Goal: Task Accomplishment & Management: Manage account settings

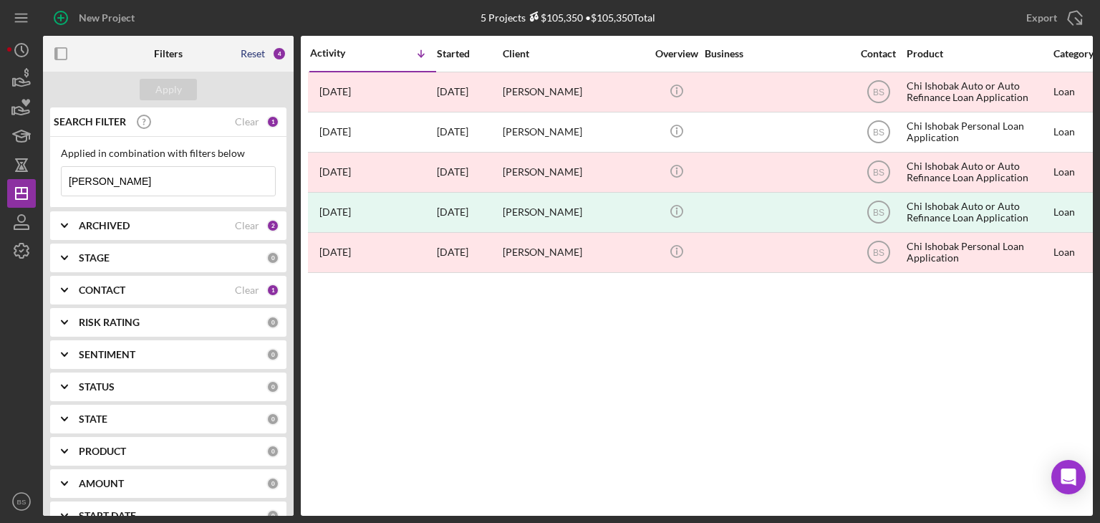
click at [246, 53] on div "Reset" at bounding box center [253, 53] width 24 height 11
click at [178, 90] on div "Apply" at bounding box center [168, 89] width 26 height 21
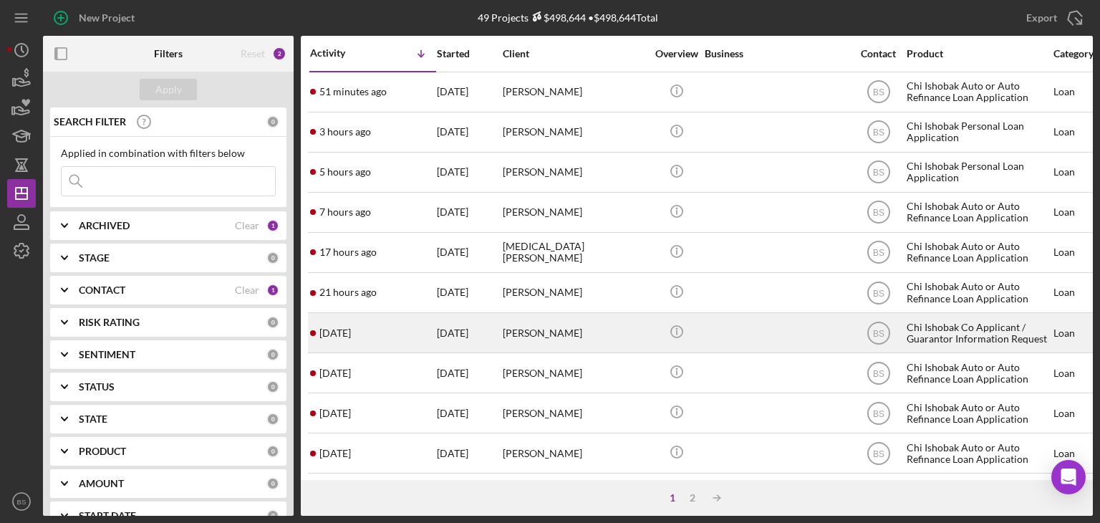
click at [487, 329] on div "[DATE]" at bounding box center [469, 333] width 64 height 38
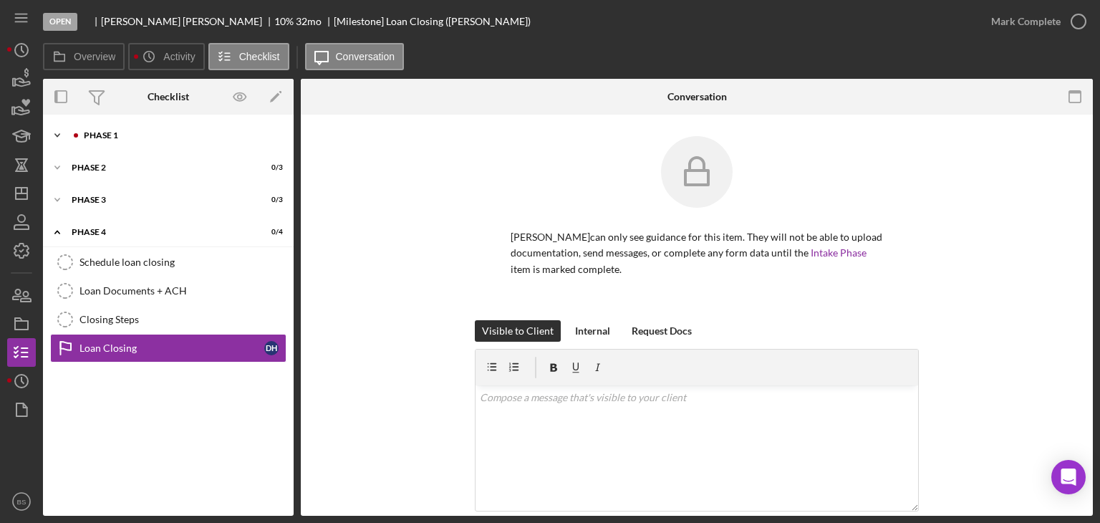
click at [178, 143] on div "Icon/Expander Phase 1 1 / 7" at bounding box center [168, 135] width 251 height 29
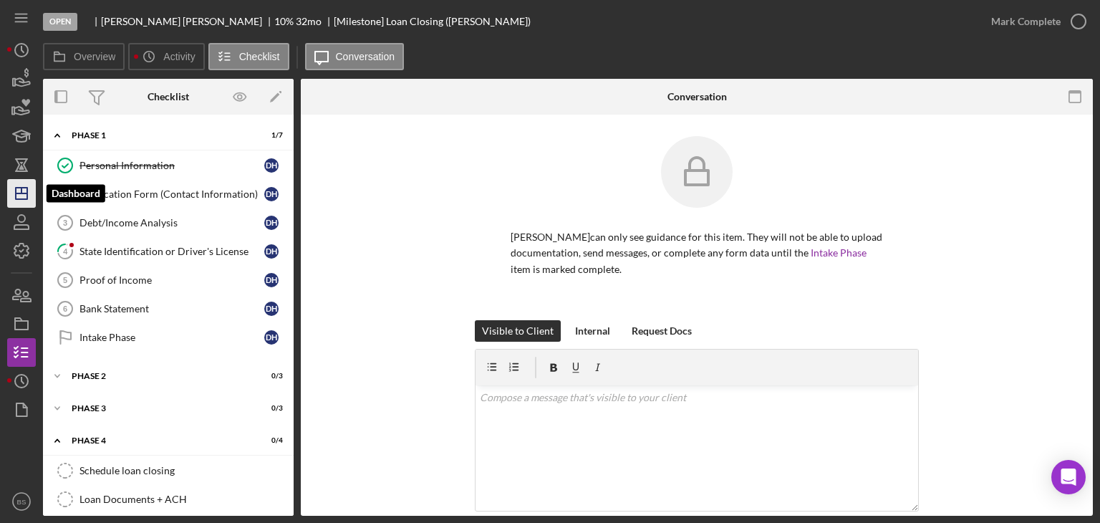
click at [11, 200] on icon "Icon/Dashboard" at bounding box center [22, 193] width 36 height 36
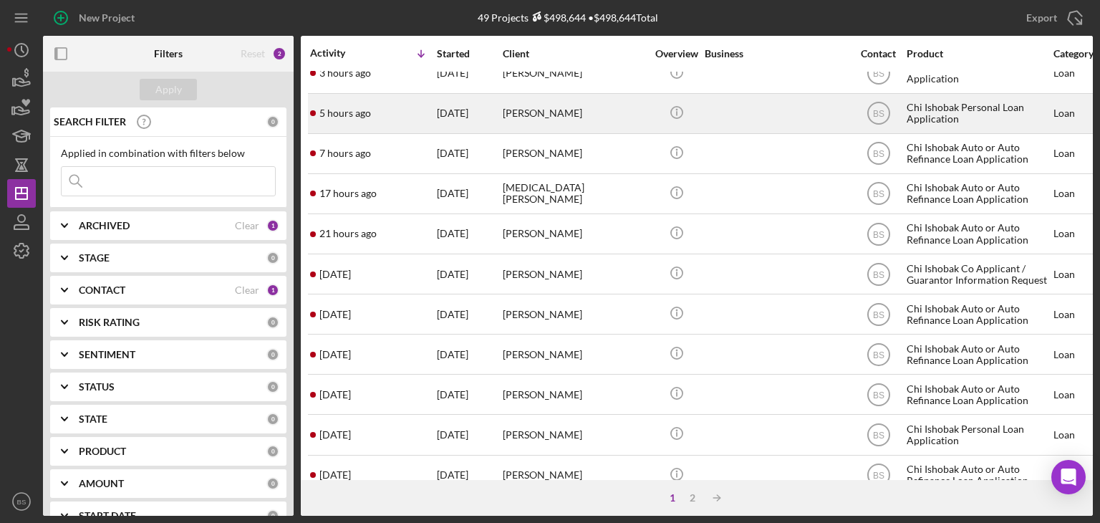
scroll to position [48, 0]
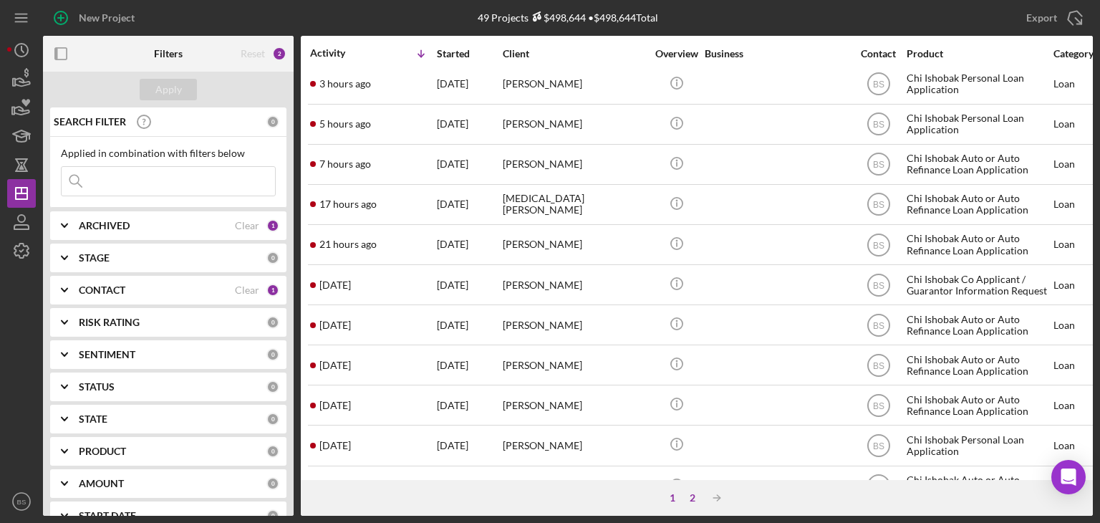
click at [689, 496] on div "2" at bounding box center [692, 497] width 20 height 11
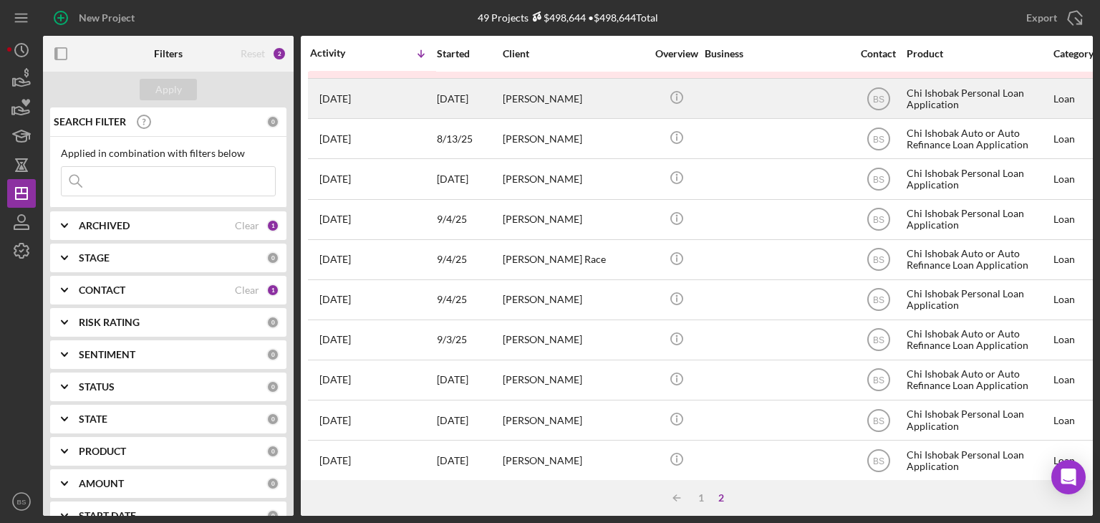
scroll to position [574, 0]
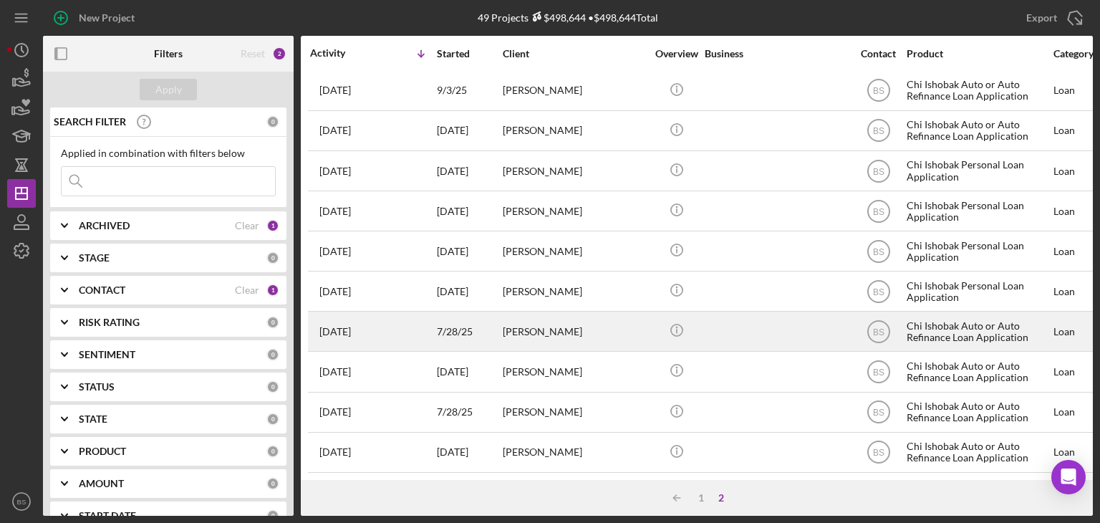
click at [598, 331] on div "[PERSON_NAME]" at bounding box center [574, 331] width 143 height 38
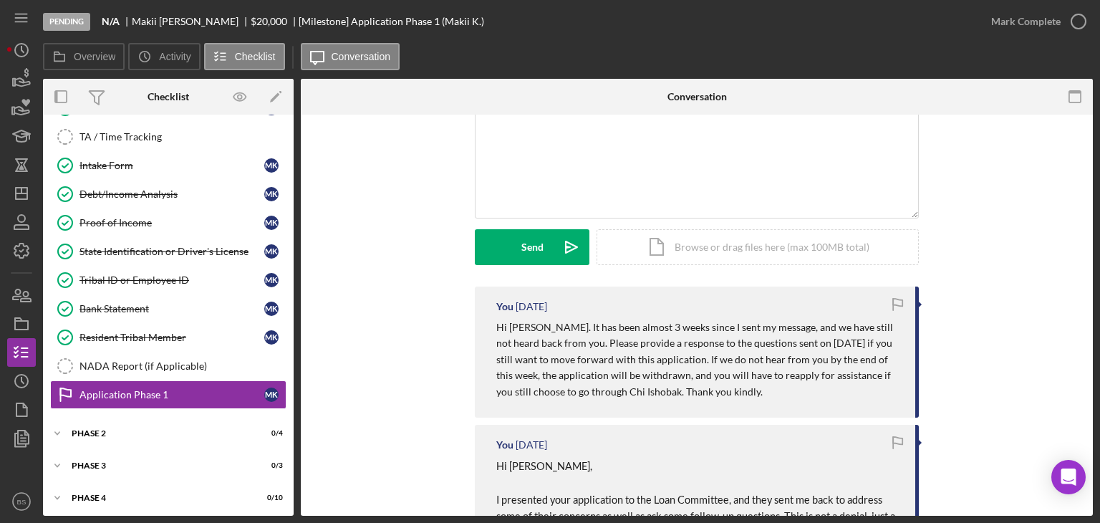
scroll to position [112, 0]
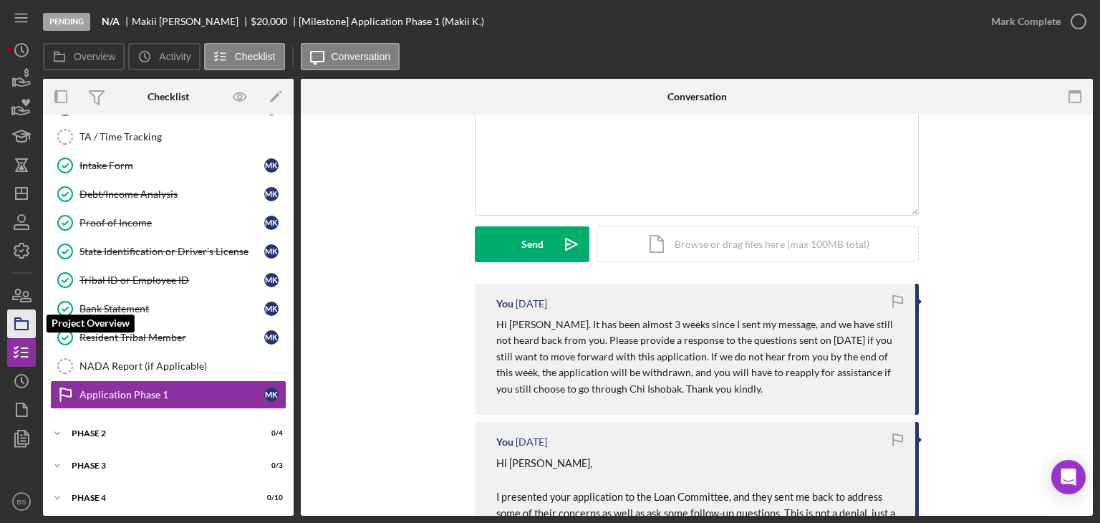
click at [26, 319] on icon "button" at bounding box center [22, 324] width 36 height 36
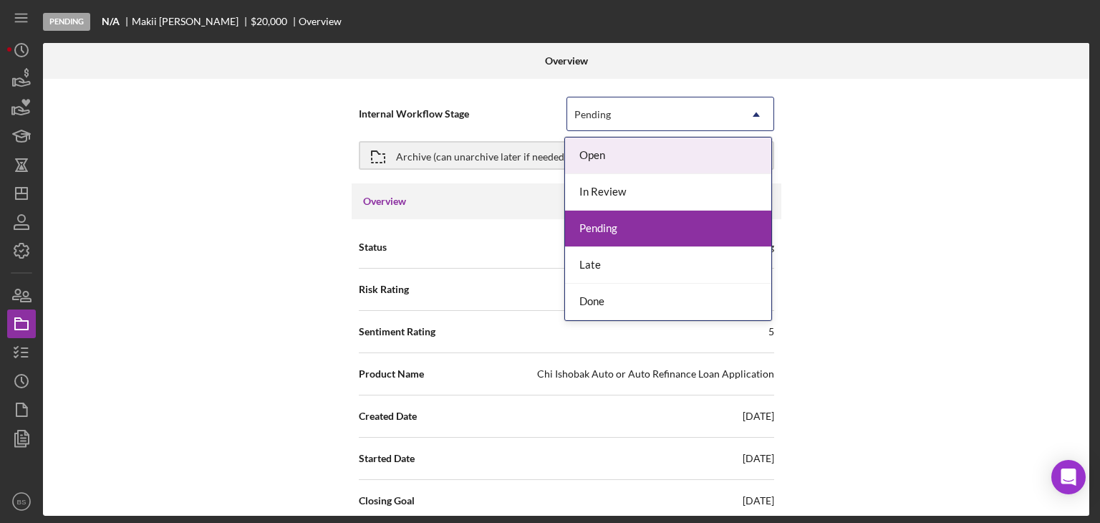
click at [582, 112] on div "Pending" at bounding box center [592, 114] width 37 height 11
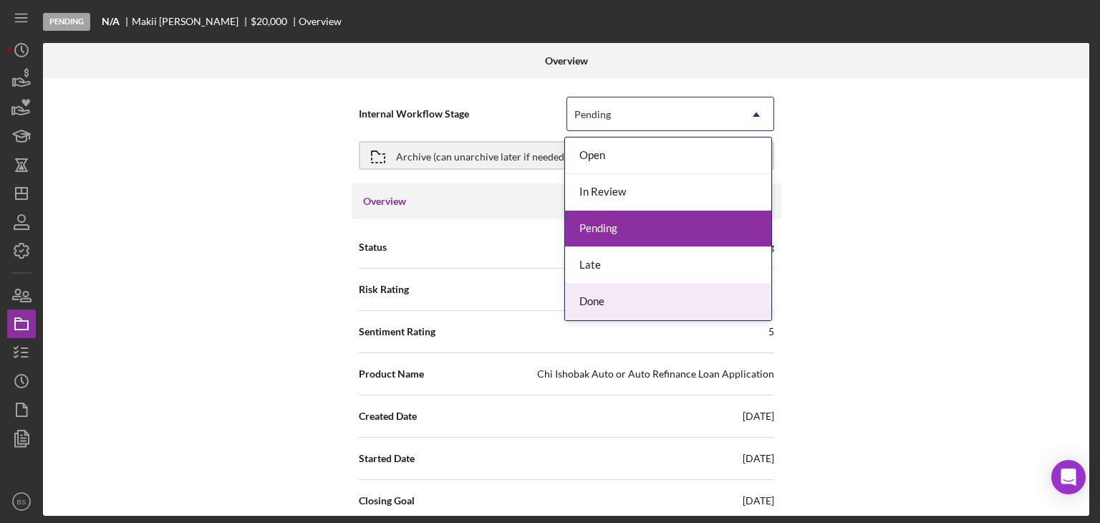
click at [626, 291] on div "Done" at bounding box center [668, 301] width 206 height 37
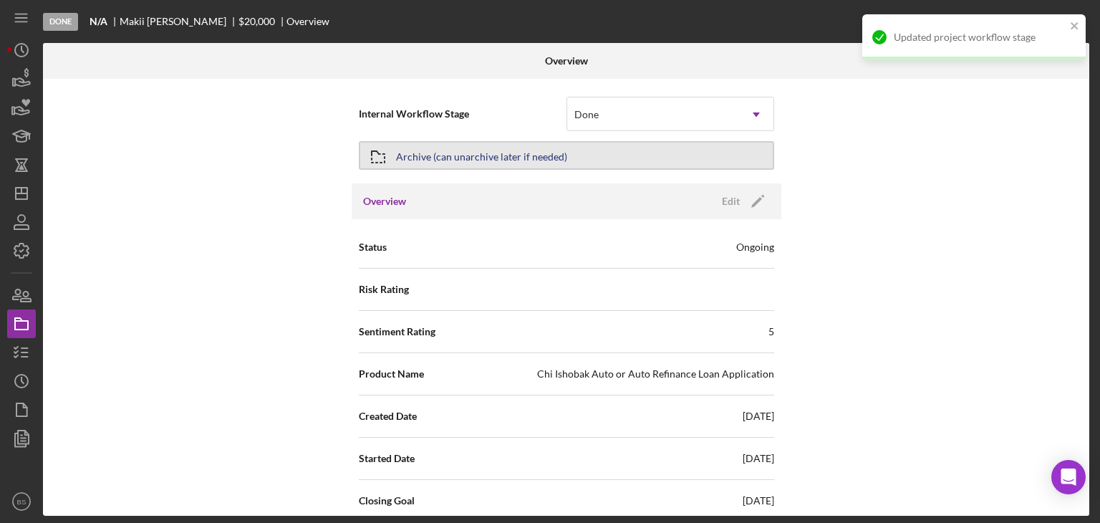
click at [631, 160] on button "Archive (can unarchive later if needed)" at bounding box center [566, 155] width 415 height 29
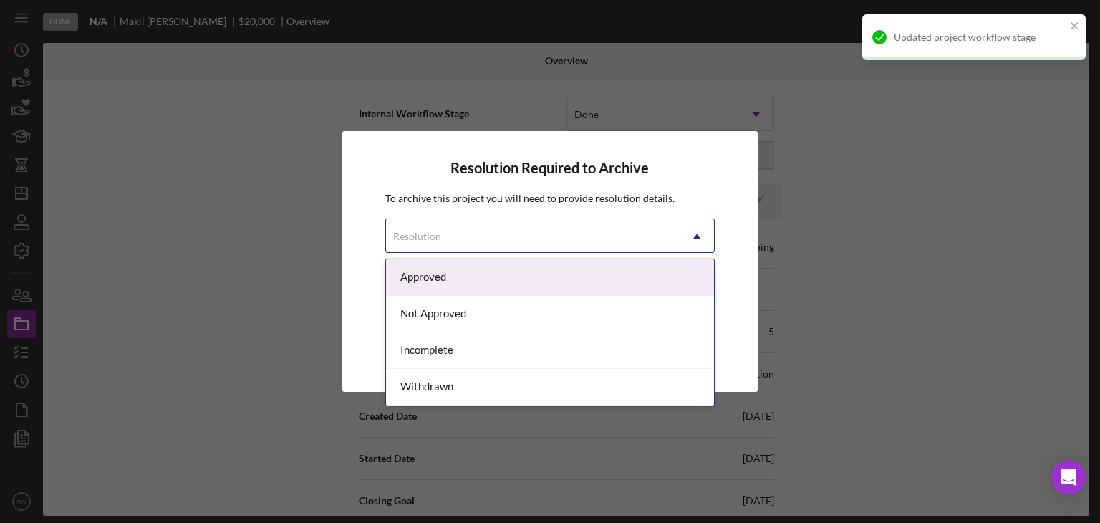
click at [624, 227] on div "Resolution" at bounding box center [533, 236] width 294 height 33
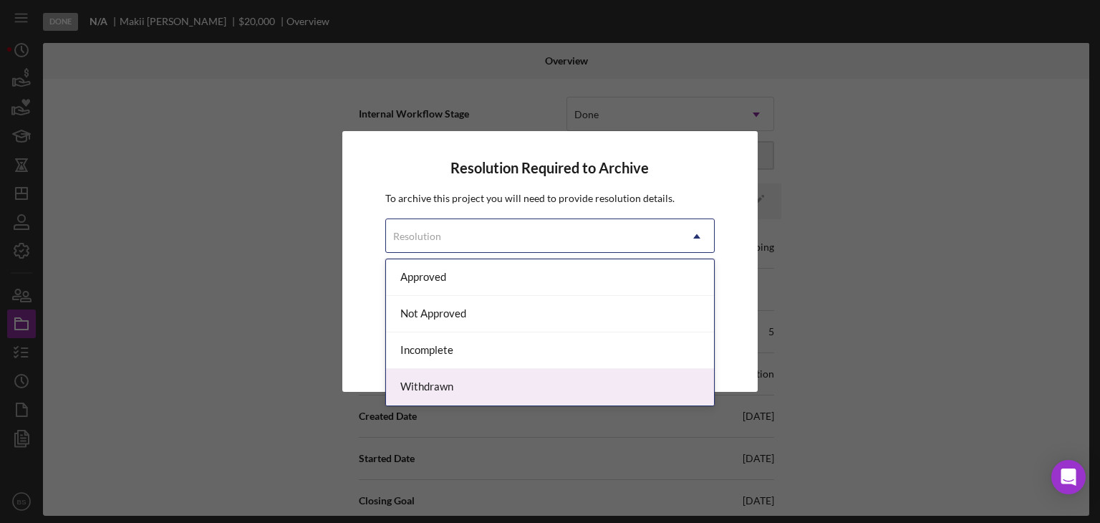
click at [581, 377] on div "Withdrawn" at bounding box center [550, 387] width 329 height 37
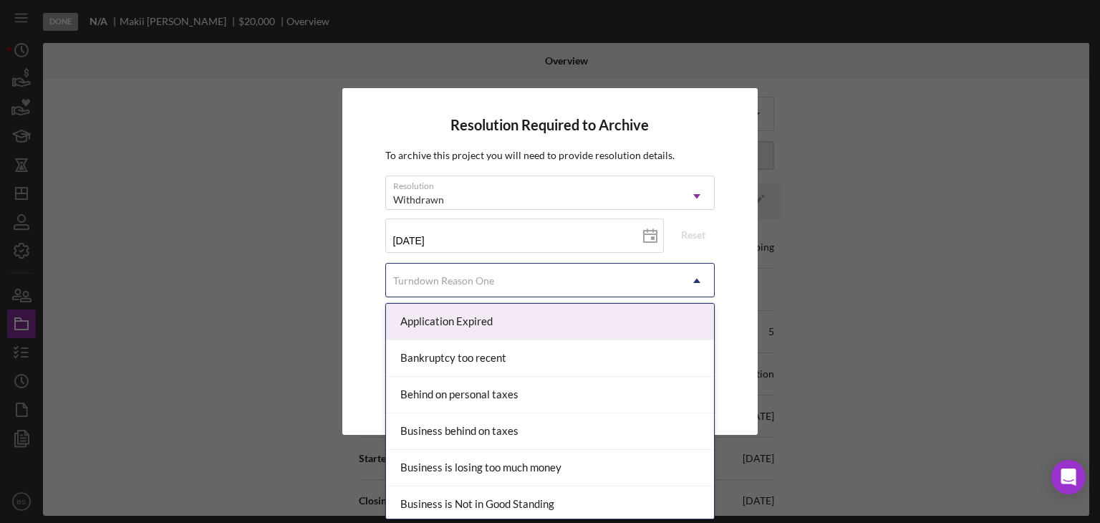
click at [562, 286] on div "Turndown Reason One" at bounding box center [533, 280] width 294 height 33
click at [550, 333] on div "Application Expired" at bounding box center [550, 322] width 329 height 37
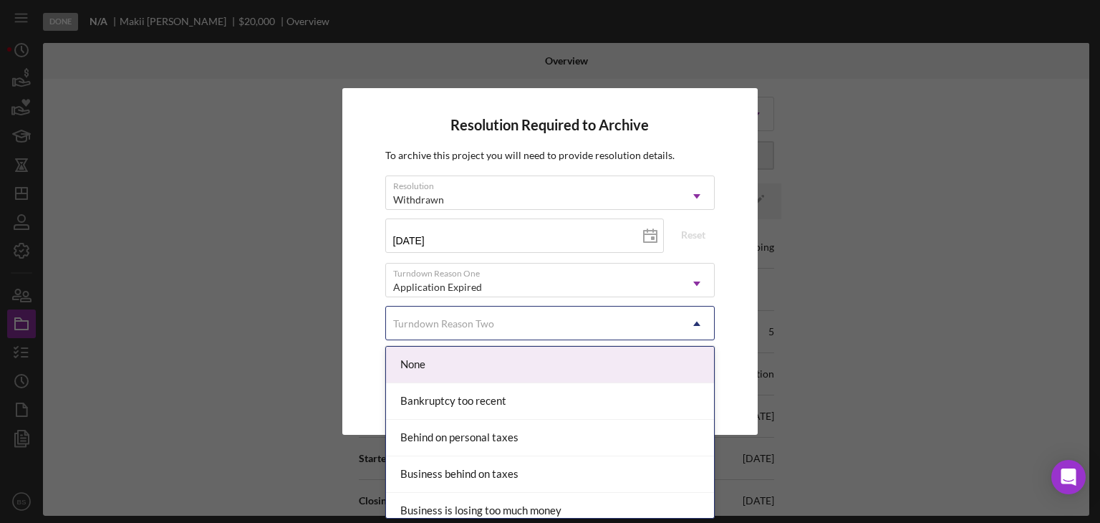
click at [550, 333] on div "Turndown Reason Two" at bounding box center [533, 323] width 294 height 33
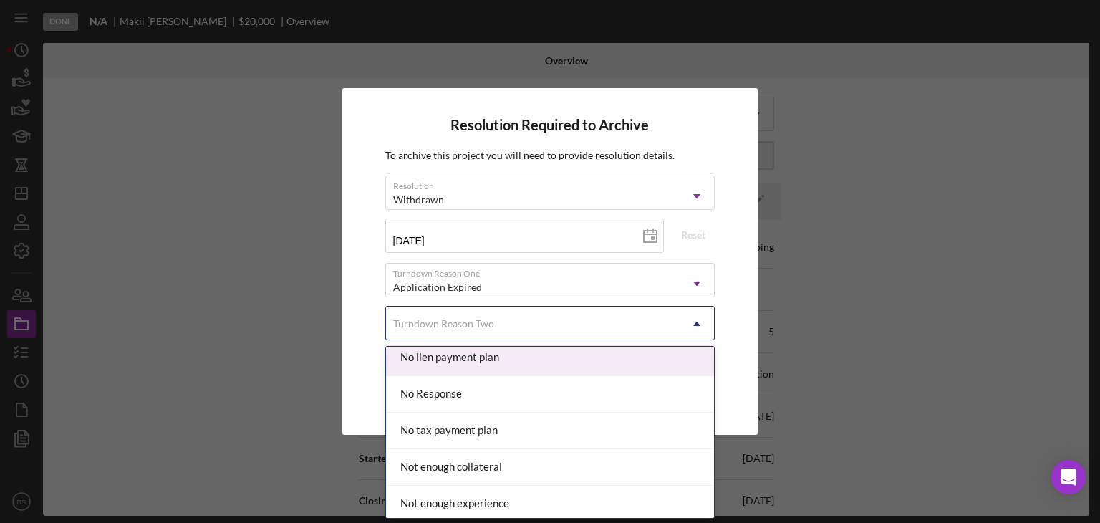
scroll to position [1140, 0]
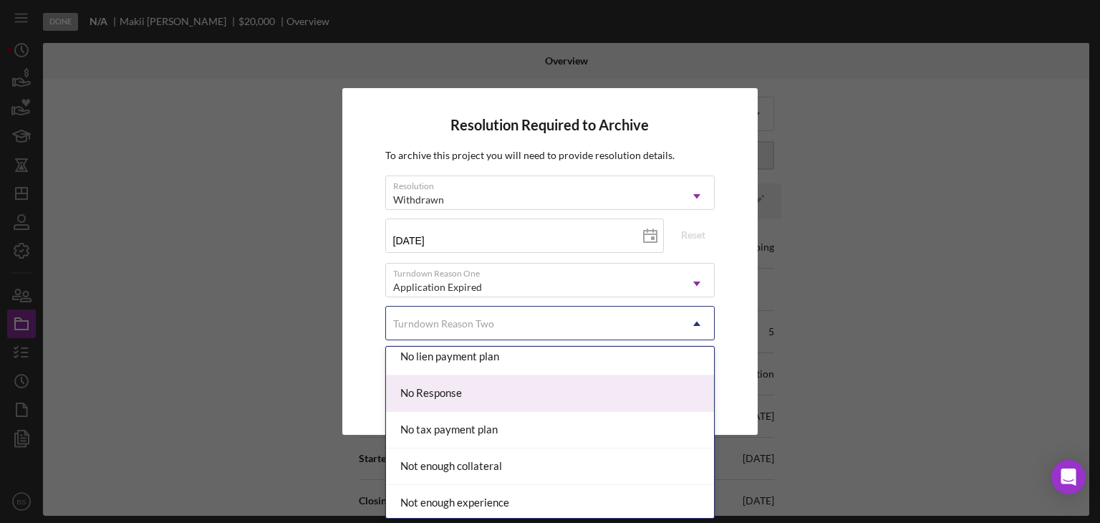
click at [534, 389] on div "No Response" at bounding box center [550, 393] width 329 height 37
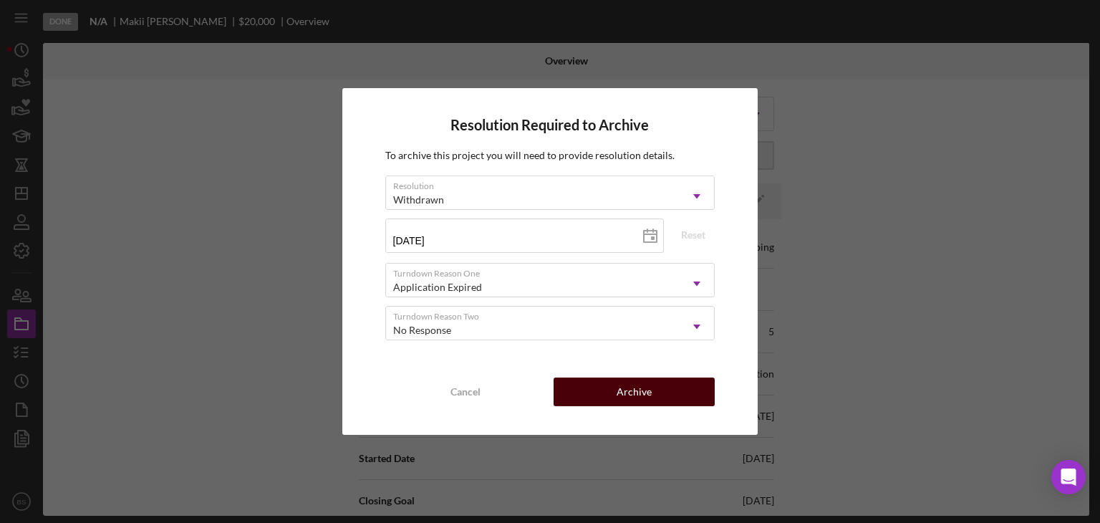
click at [601, 384] on button "Archive" at bounding box center [633, 391] width 161 height 29
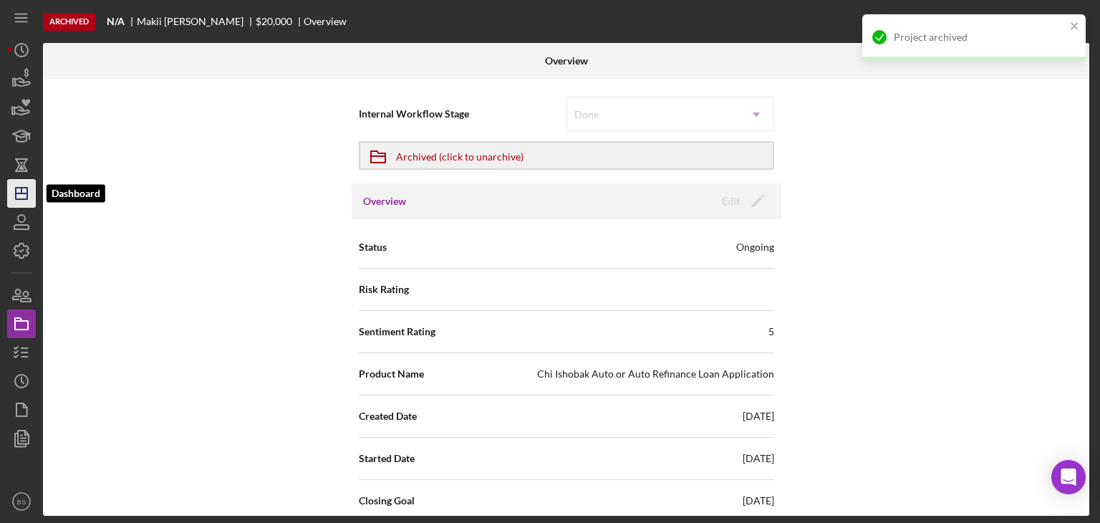
click at [32, 194] on icon "Icon/Dashboard" at bounding box center [22, 193] width 36 height 36
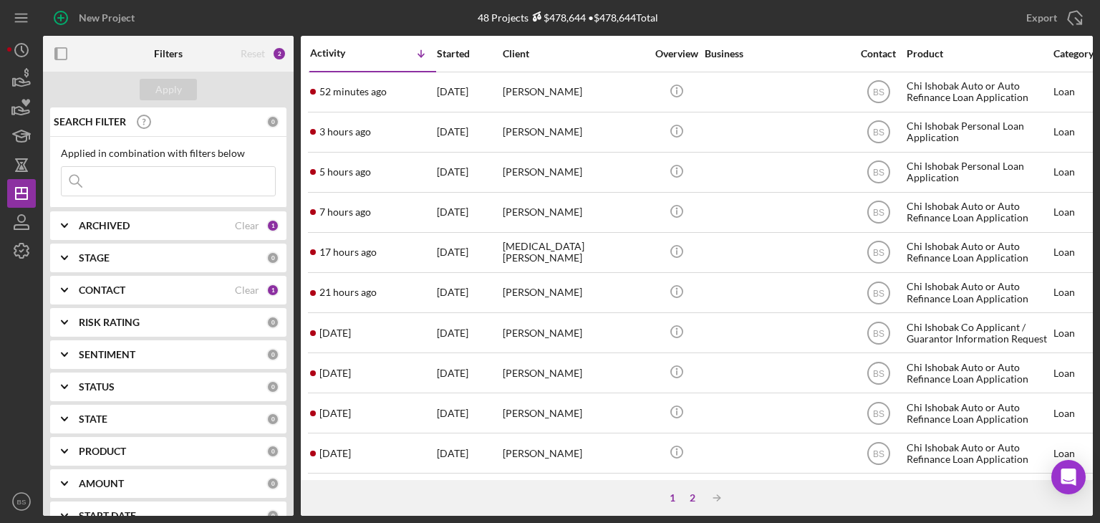
click at [688, 497] on div "2" at bounding box center [692, 497] width 20 height 11
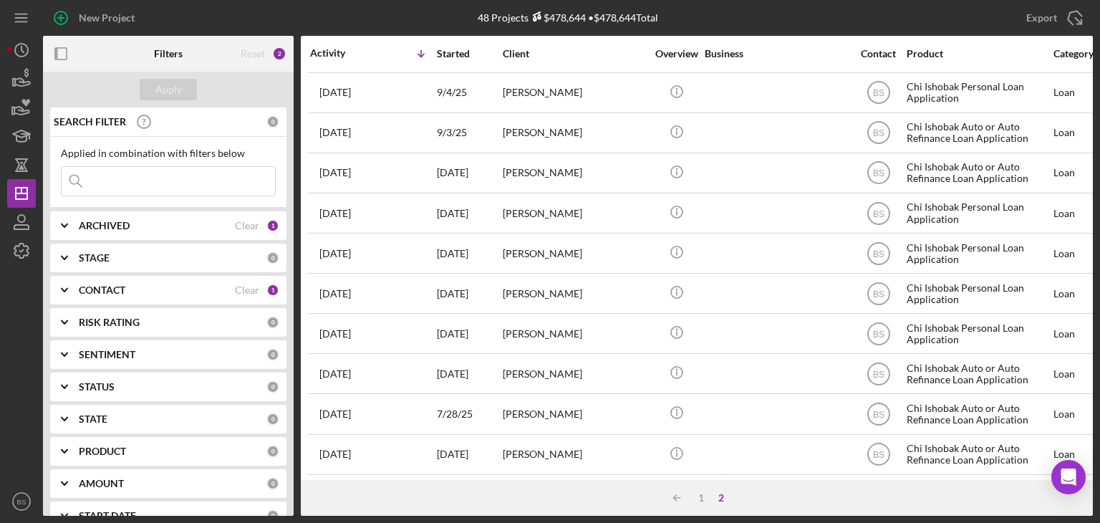
scroll to position [533, 0]
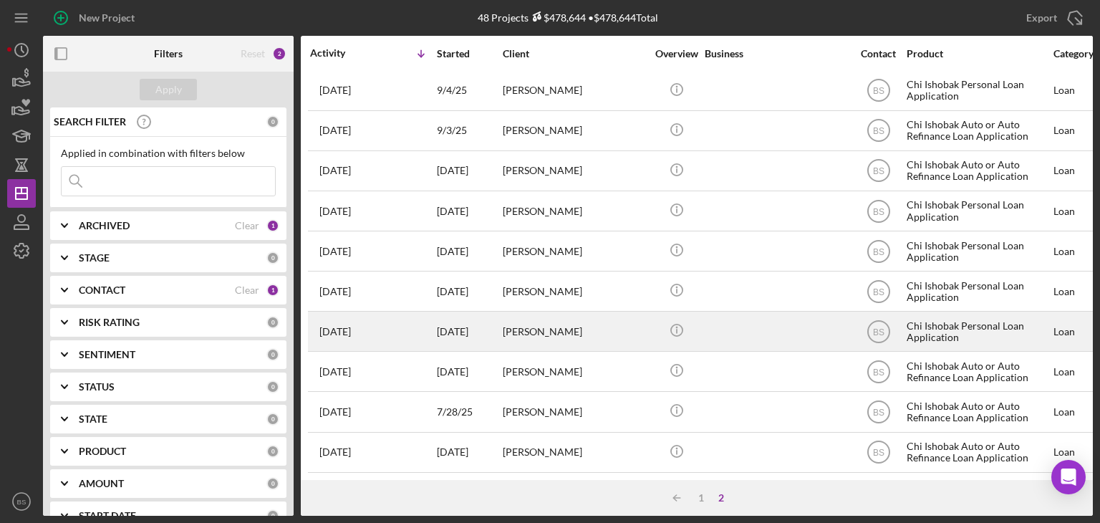
click at [513, 331] on div "[PERSON_NAME]" at bounding box center [574, 331] width 143 height 38
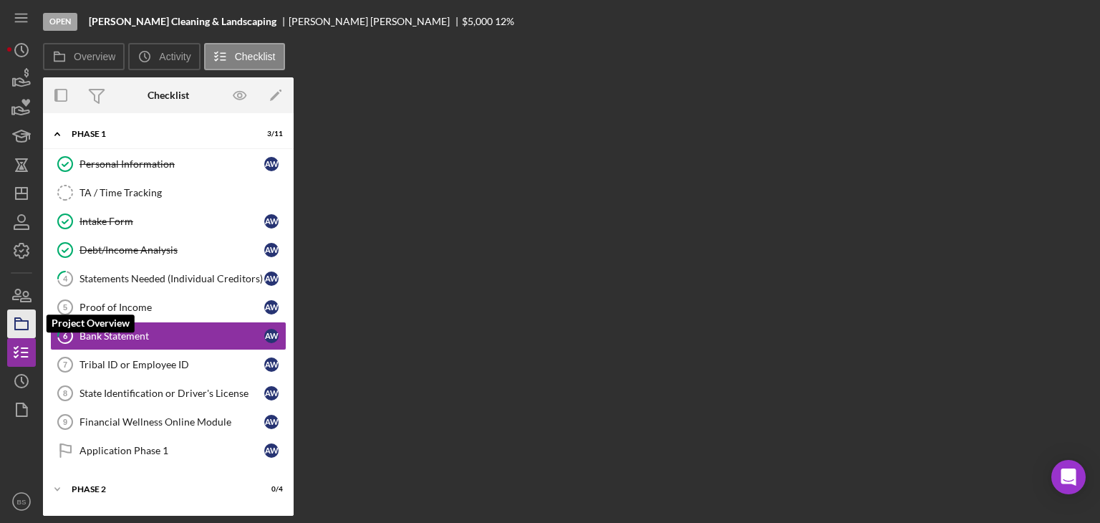
scroll to position [19, 0]
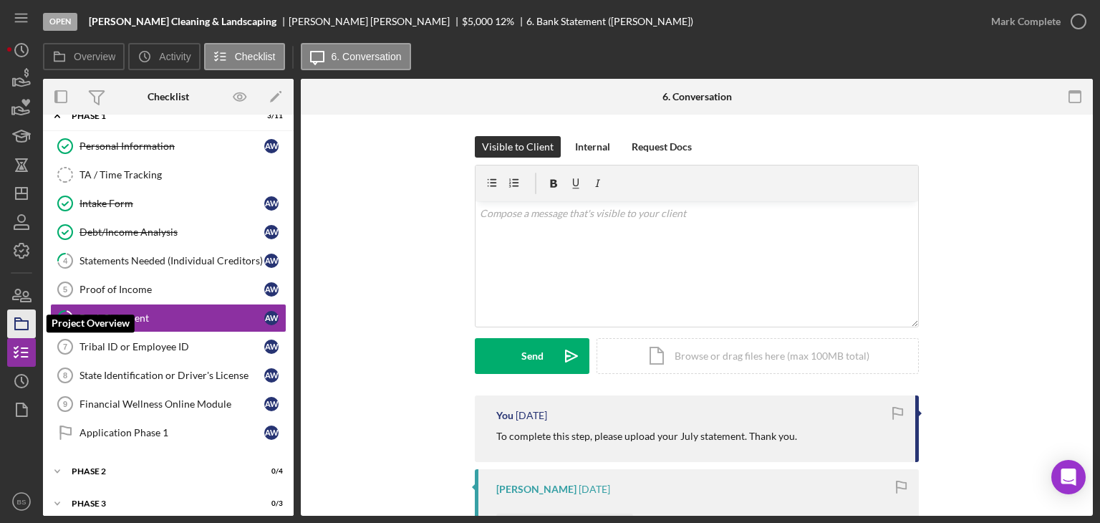
click at [24, 319] on icon "button" at bounding box center [22, 324] width 36 height 36
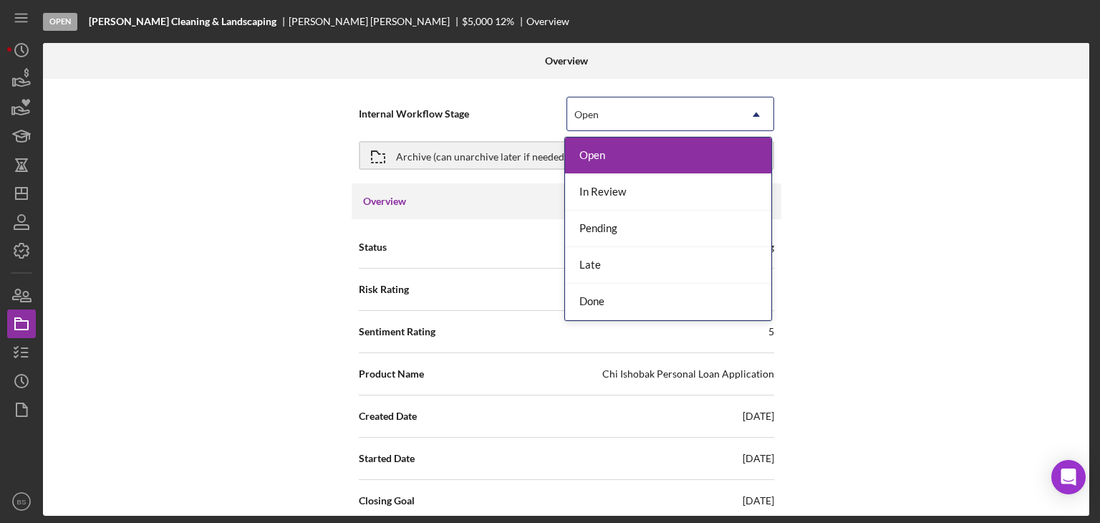
click at [608, 110] on div "Open" at bounding box center [653, 114] width 172 height 33
click at [634, 313] on div "Done" at bounding box center [668, 301] width 206 height 37
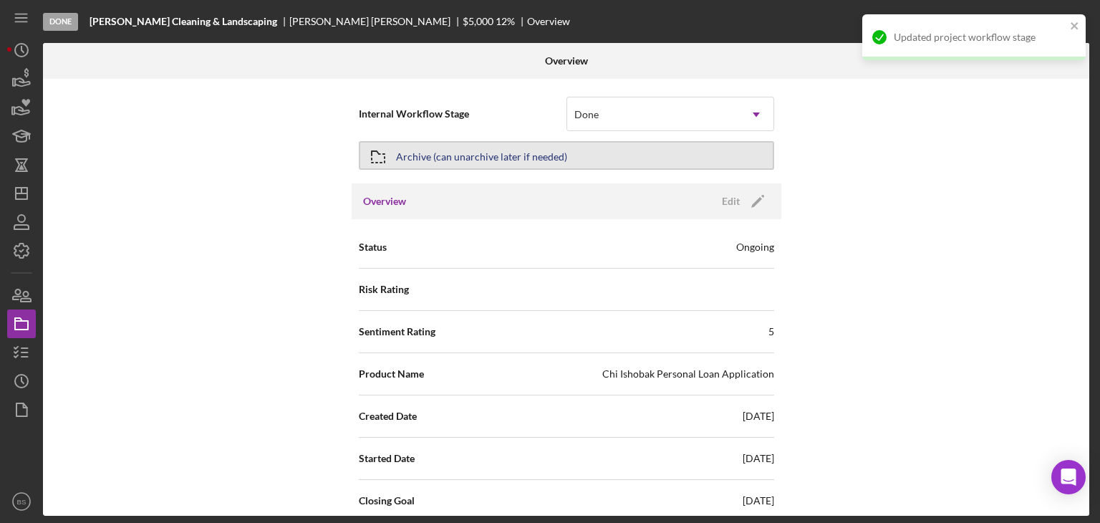
click at [595, 155] on button "Archive (can unarchive later if needed)" at bounding box center [566, 155] width 415 height 29
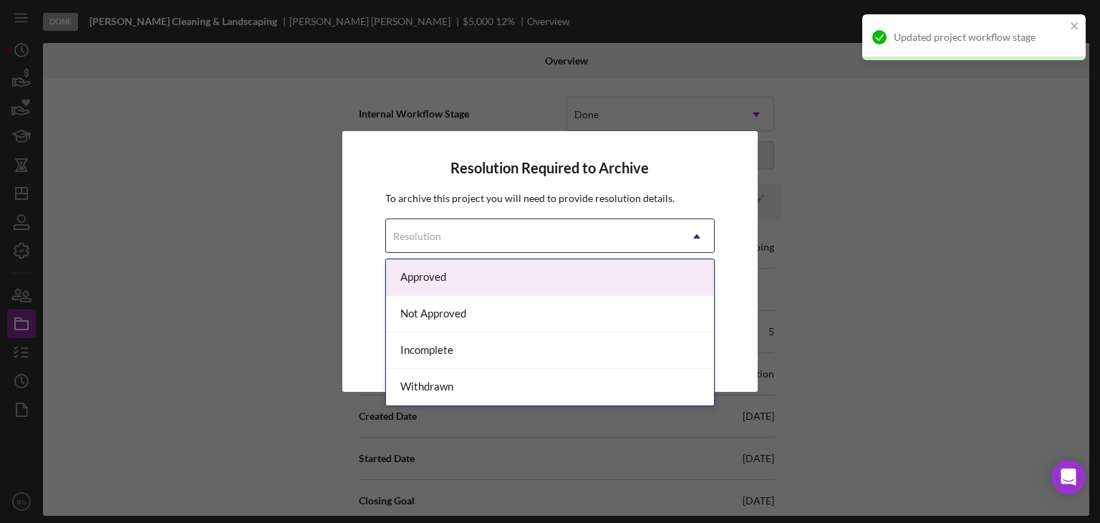
click at [621, 244] on div "Resolution" at bounding box center [533, 236] width 294 height 33
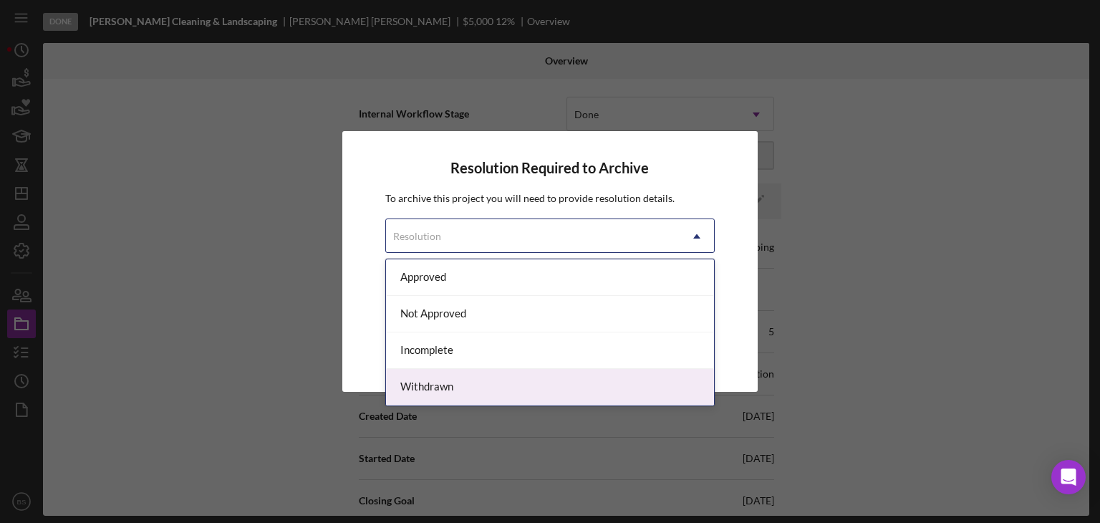
click at [581, 394] on div "Withdrawn" at bounding box center [550, 387] width 329 height 37
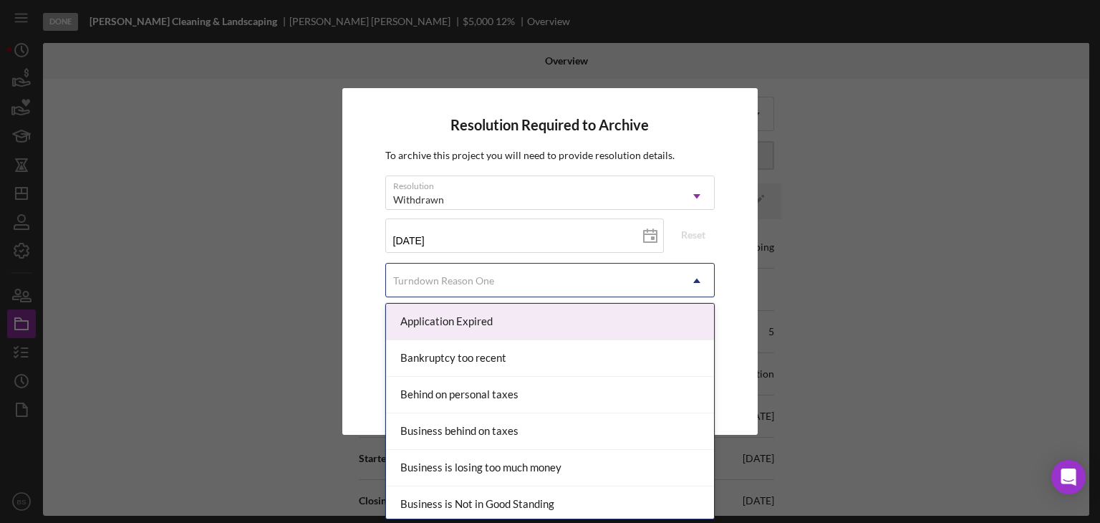
click at [540, 284] on div "Turndown Reason One" at bounding box center [533, 280] width 294 height 33
click at [540, 313] on div "Application Expired" at bounding box center [550, 322] width 329 height 37
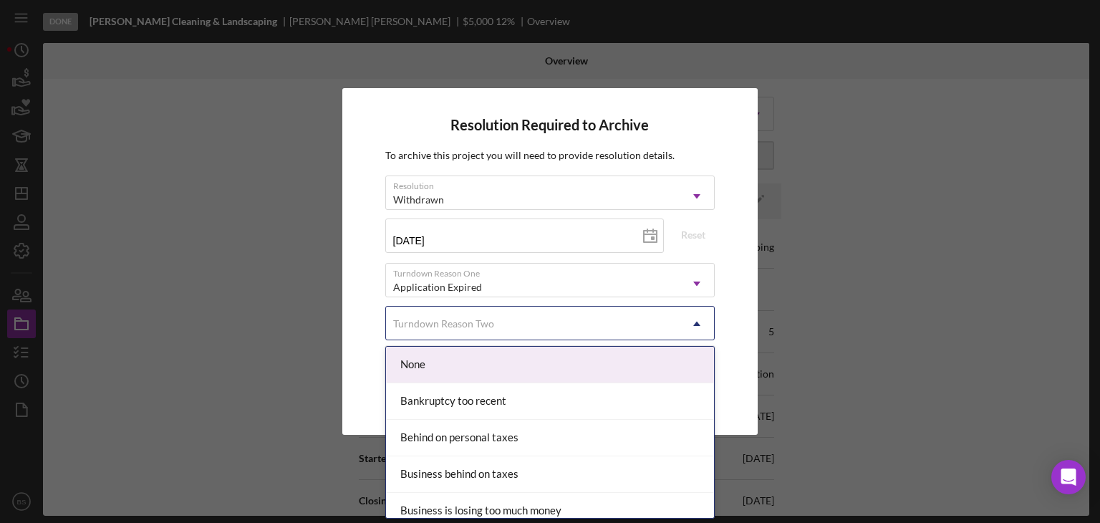
click at [540, 313] on div "Turndown Reason Two" at bounding box center [533, 323] width 294 height 33
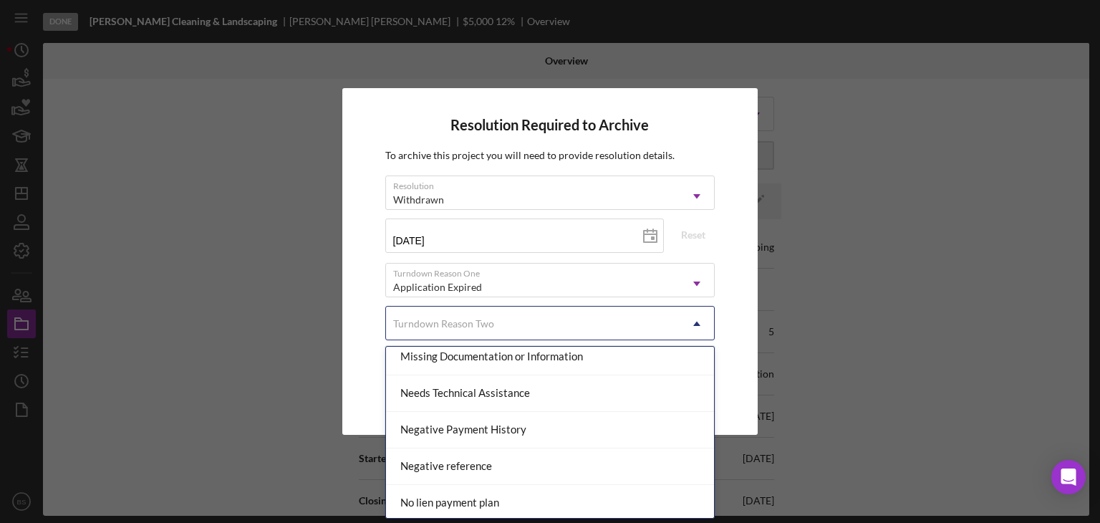
scroll to position [994, 0]
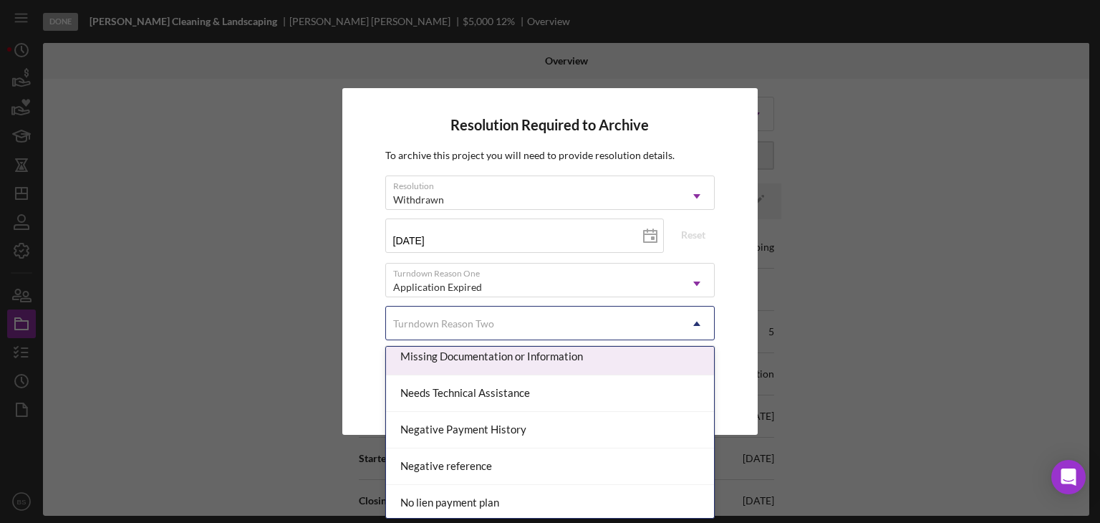
click at [558, 361] on div "Missing Documentation or Information" at bounding box center [550, 357] width 329 height 37
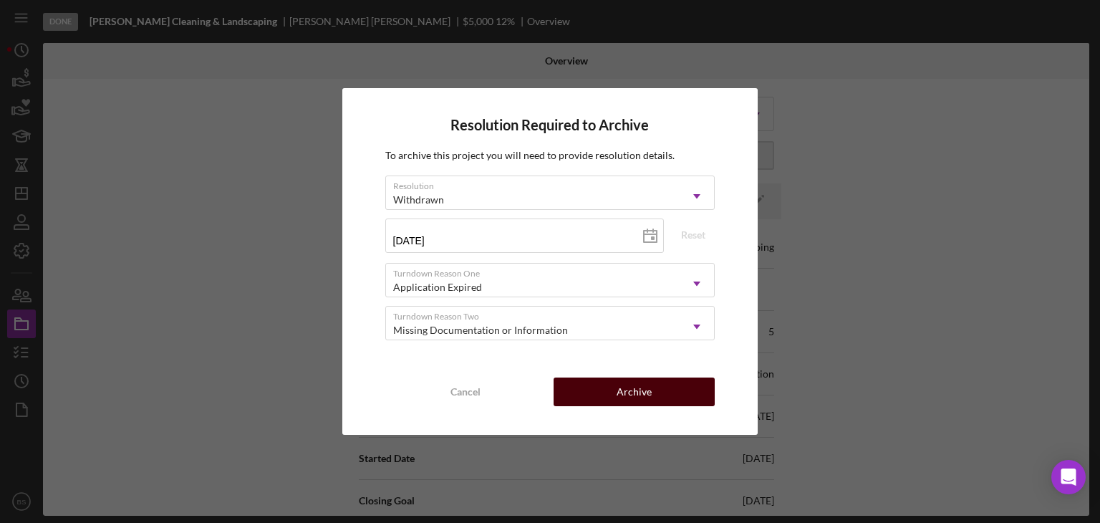
click at [614, 399] on button "Archive" at bounding box center [633, 391] width 161 height 29
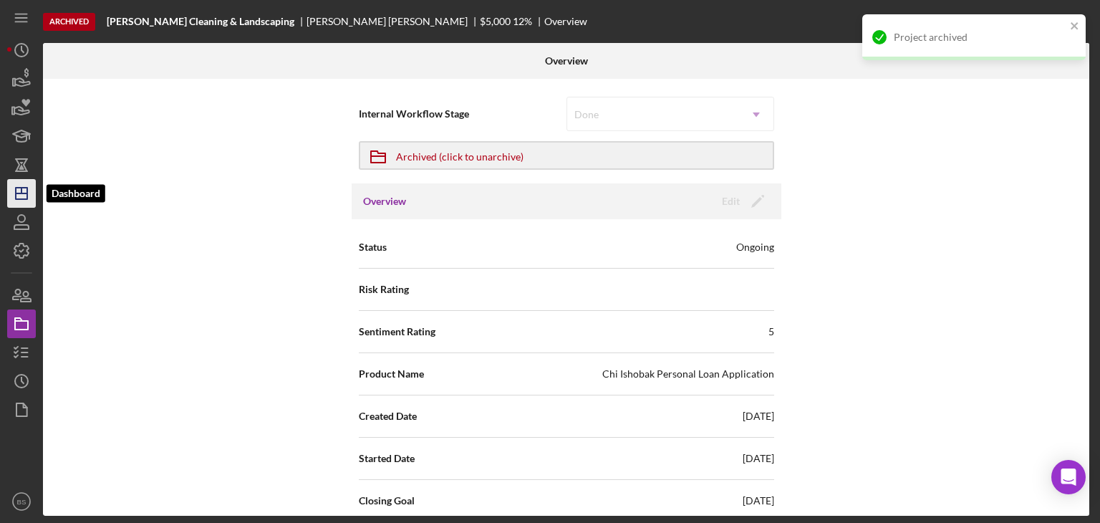
click at [14, 193] on icon "Icon/Dashboard" at bounding box center [22, 193] width 36 height 36
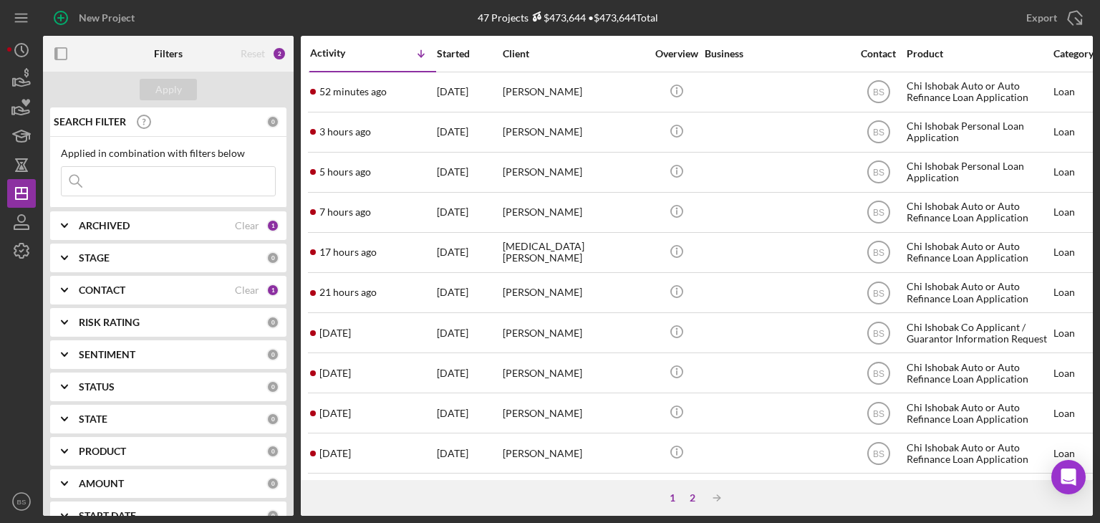
click at [689, 496] on div "2" at bounding box center [692, 497] width 20 height 11
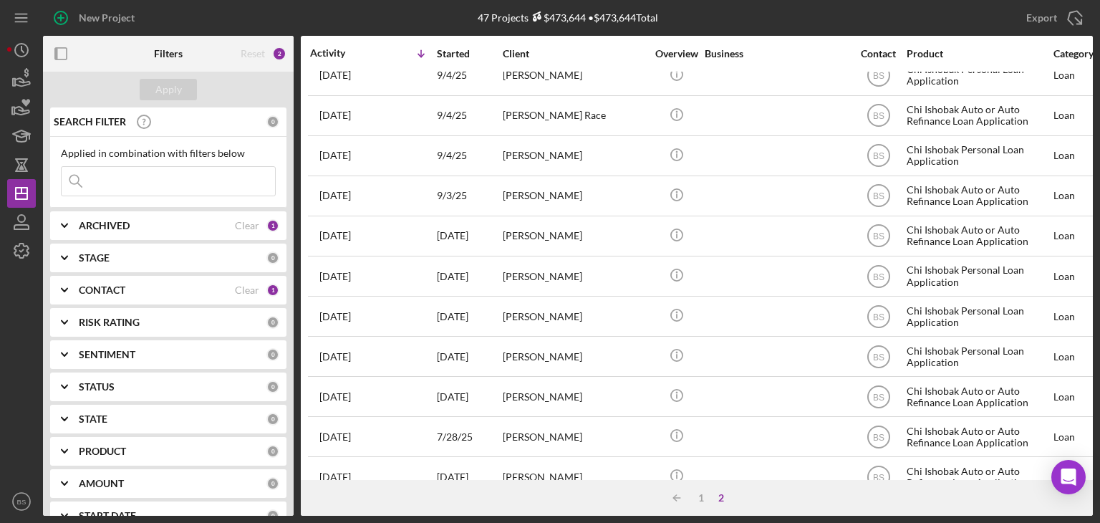
scroll to position [493, 0]
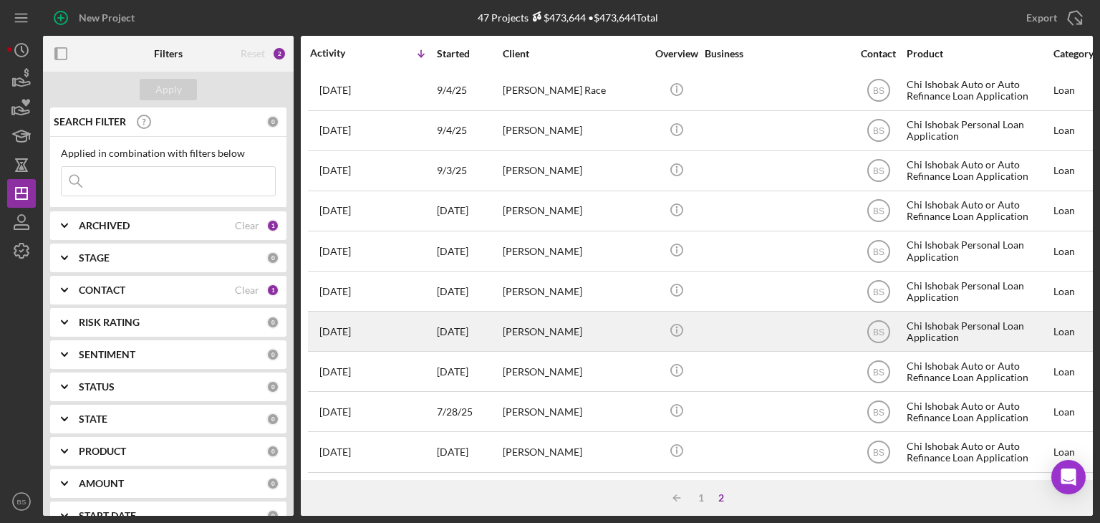
click at [582, 316] on div "[PERSON_NAME]" at bounding box center [574, 331] width 143 height 38
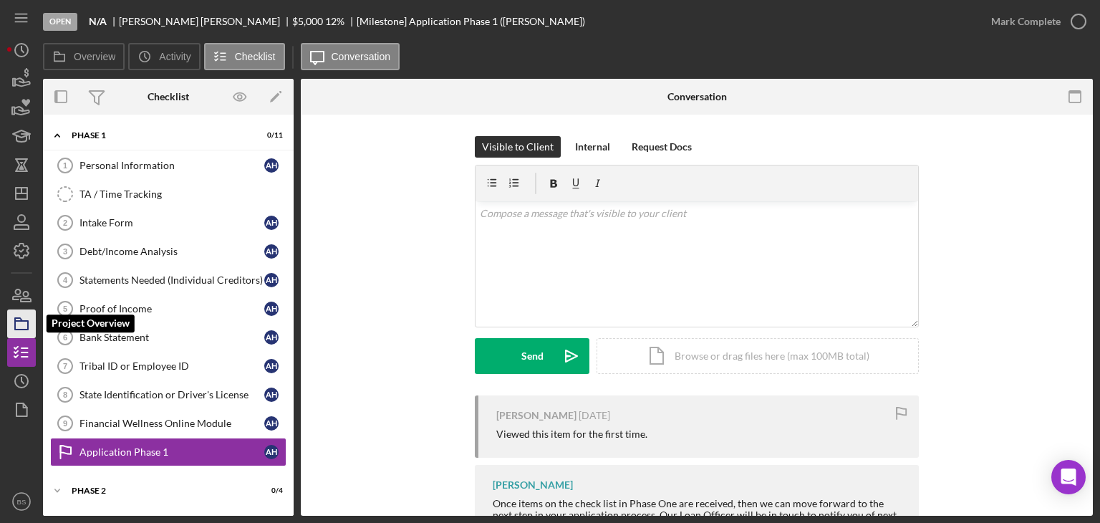
click at [31, 316] on icon "button" at bounding box center [22, 324] width 36 height 36
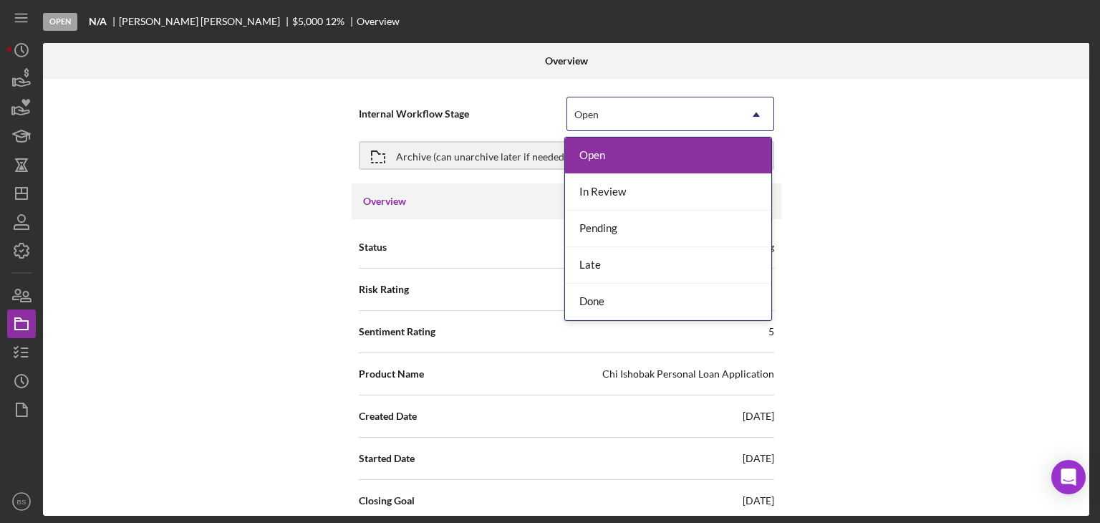
click at [574, 112] on div "Open" at bounding box center [586, 114] width 24 height 11
drag, startPoint x: 629, startPoint y: 290, endPoint x: 618, endPoint y: 311, distance: 24.3
click at [618, 311] on div "Done" at bounding box center [668, 301] width 206 height 37
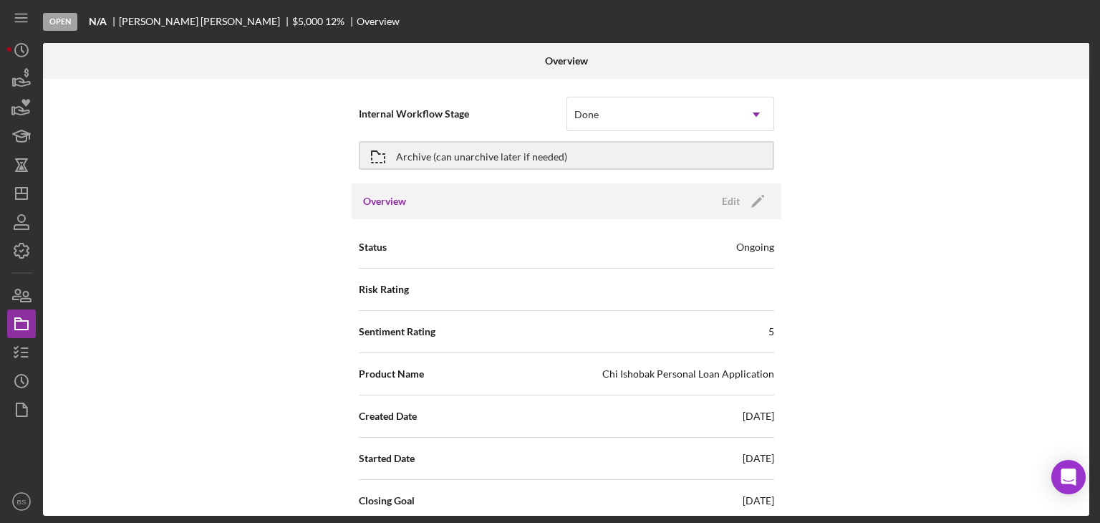
click at [618, 311] on div "Sentiment Rating 5" at bounding box center [566, 332] width 415 height 42
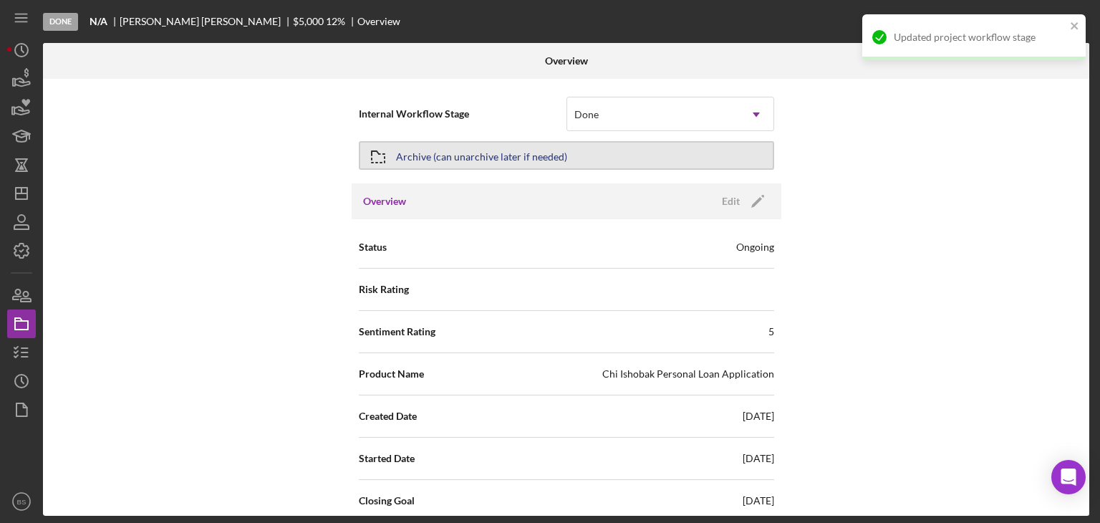
click at [575, 143] on button "Archive (can unarchive later if needed)" at bounding box center [566, 155] width 415 height 29
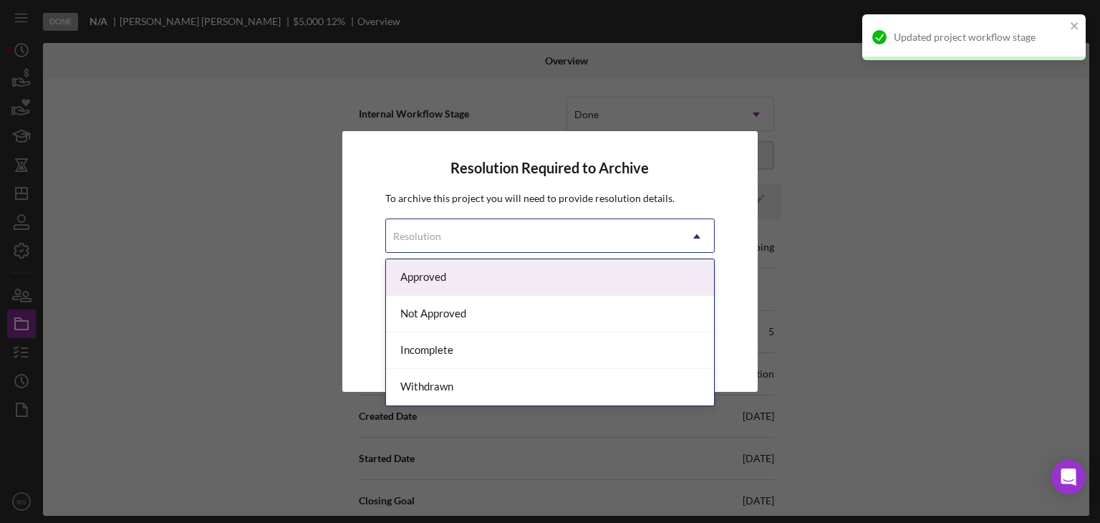
click at [578, 233] on div "Resolution" at bounding box center [533, 236] width 294 height 33
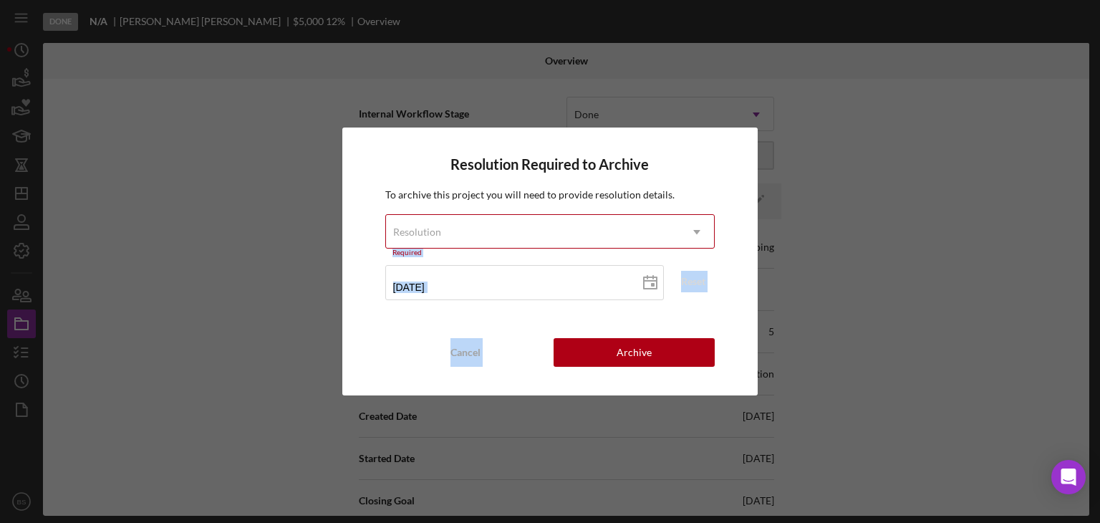
drag, startPoint x: 565, startPoint y: 406, endPoint x: 528, endPoint y: 225, distance: 184.7
click at [528, 225] on div "Resolution Required to Archive To archive this project you will need to provide…" at bounding box center [550, 261] width 1100 height 523
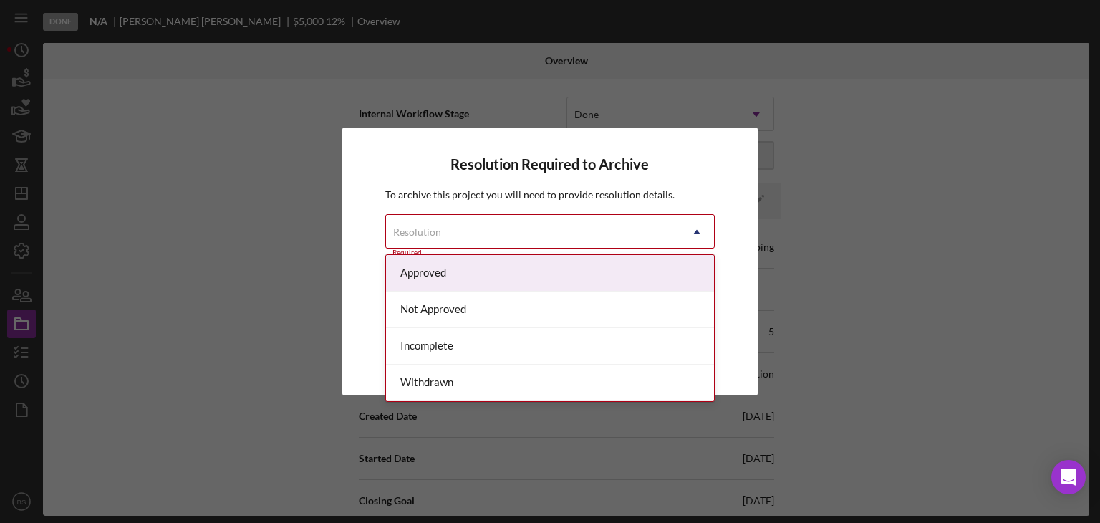
click at [528, 225] on div "Resolution" at bounding box center [533, 231] width 294 height 33
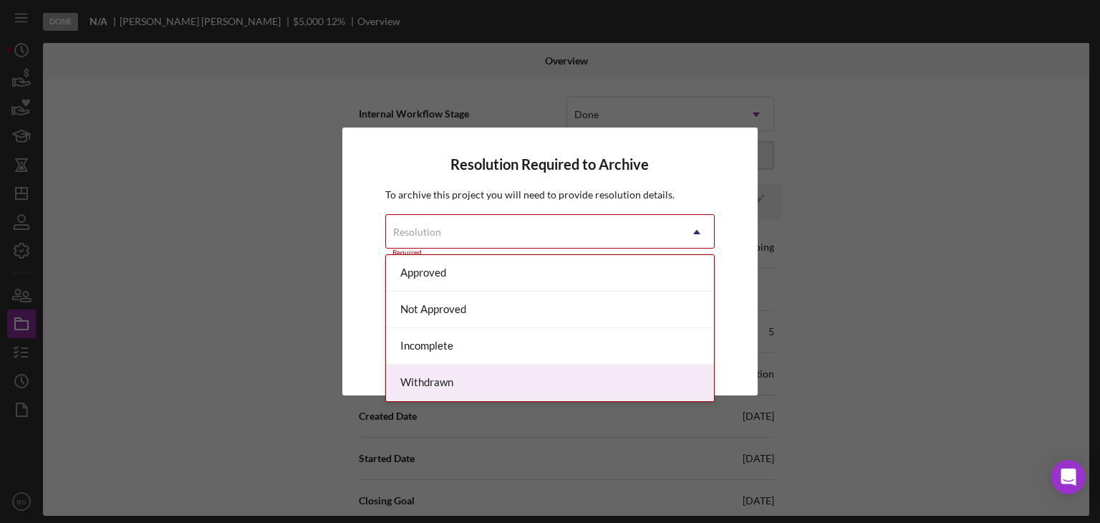
click at [525, 387] on div "Withdrawn" at bounding box center [550, 382] width 329 height 37
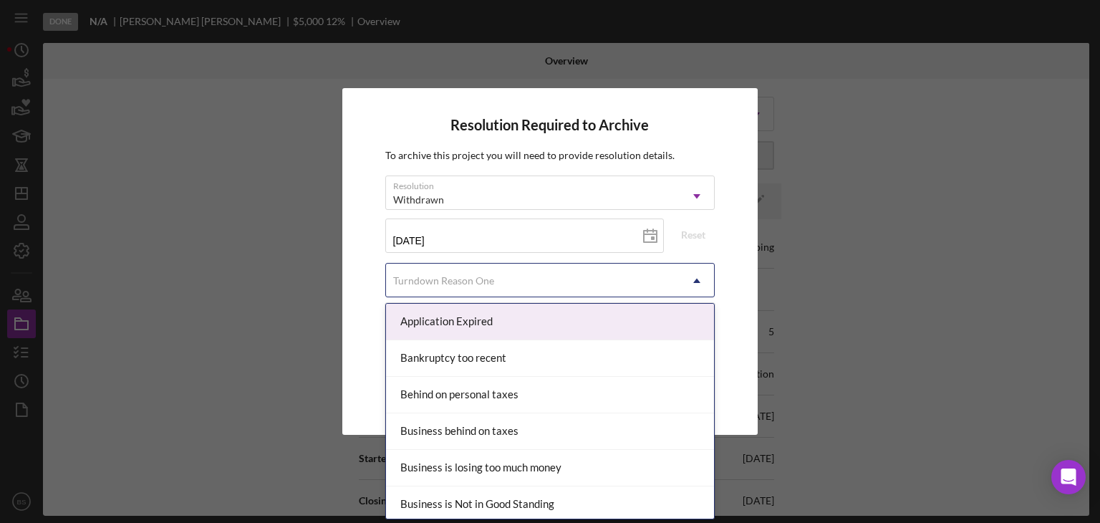
click at [514, 271] on div "Turndown Reason One" at bounding box center [533, 280] width 294 height 33
click at [513, 333] on div "Application Expired" at bounding box center [550, 322] width 329 height 37
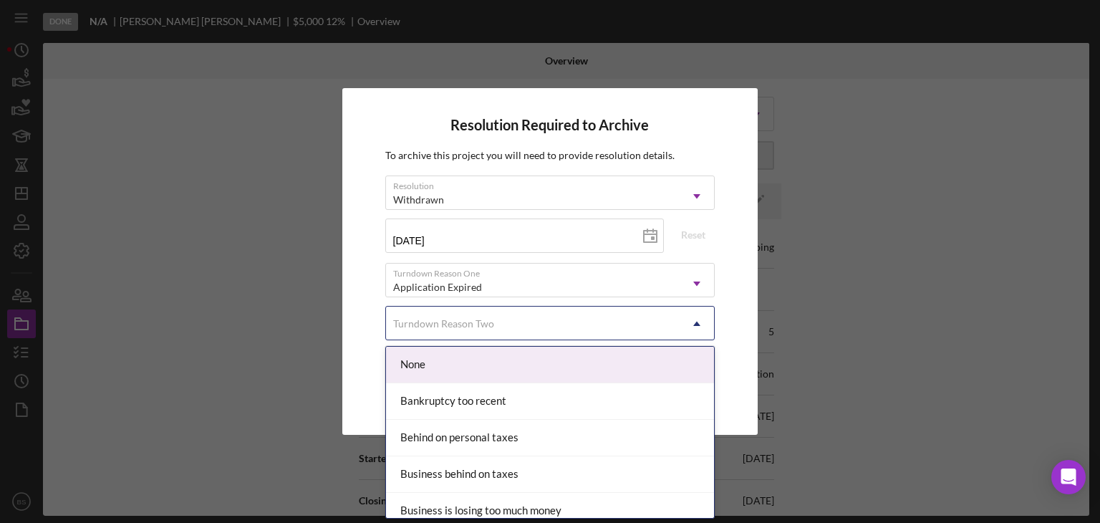
click at [513, 333] on div "Turndown Reason Two" at bounding box center [533, 323] width 294 height 33
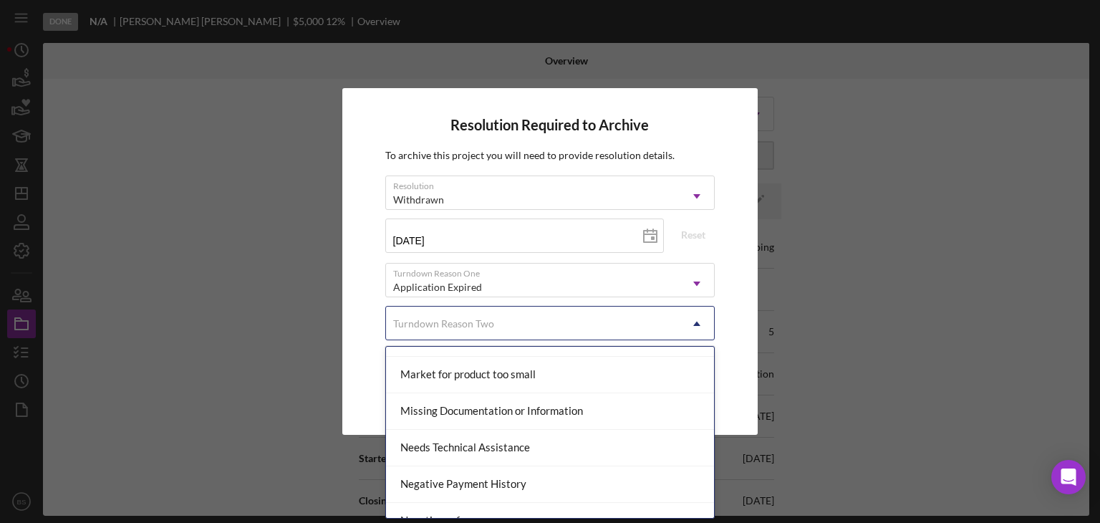
scroll to position [941, 0]
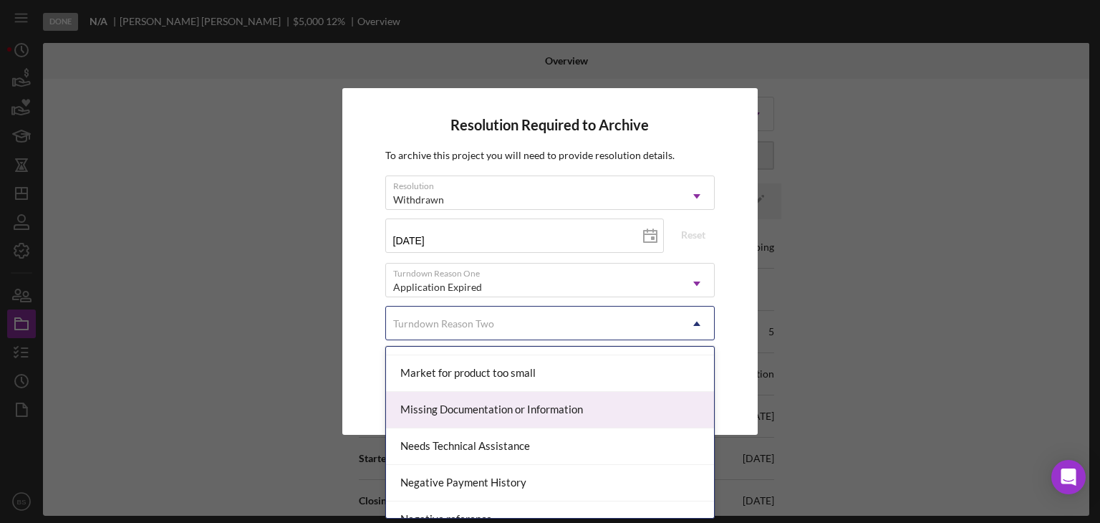
click at [535, 413] on div "Missing Documentation or Information" at bounding box center [550, 410] width 329 height 37
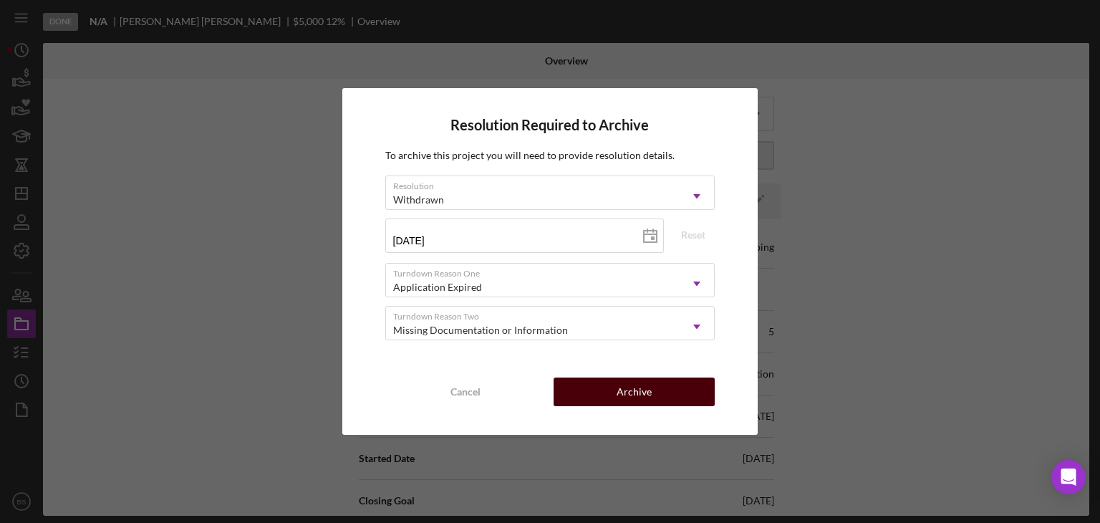
click at [606, 384] on button "Archive" at bounding box center [633, 391] width 161 height 29
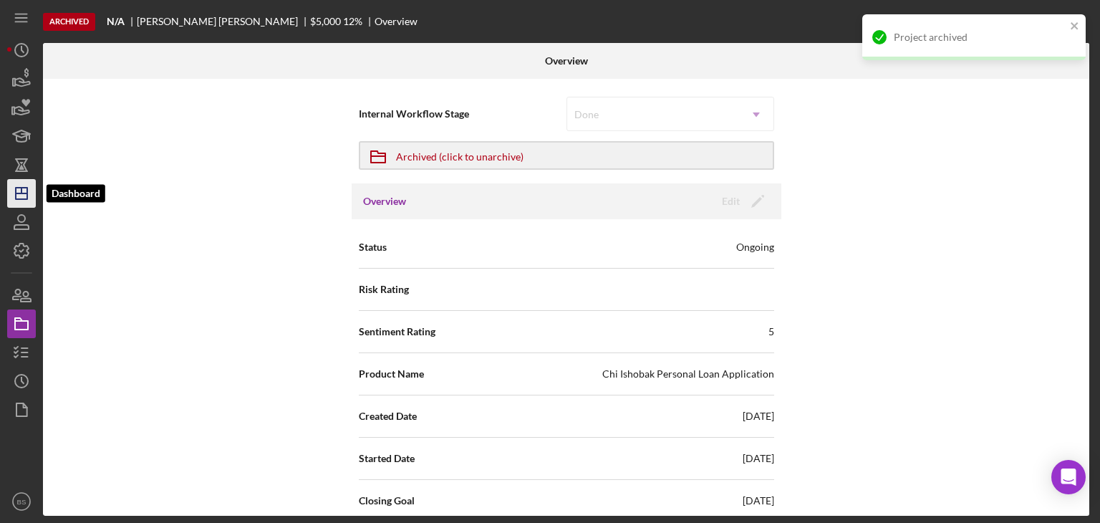
click at [30, 195] on icon "Icon/Dashboard" at bounding box center [22, 193] width 36 height 36
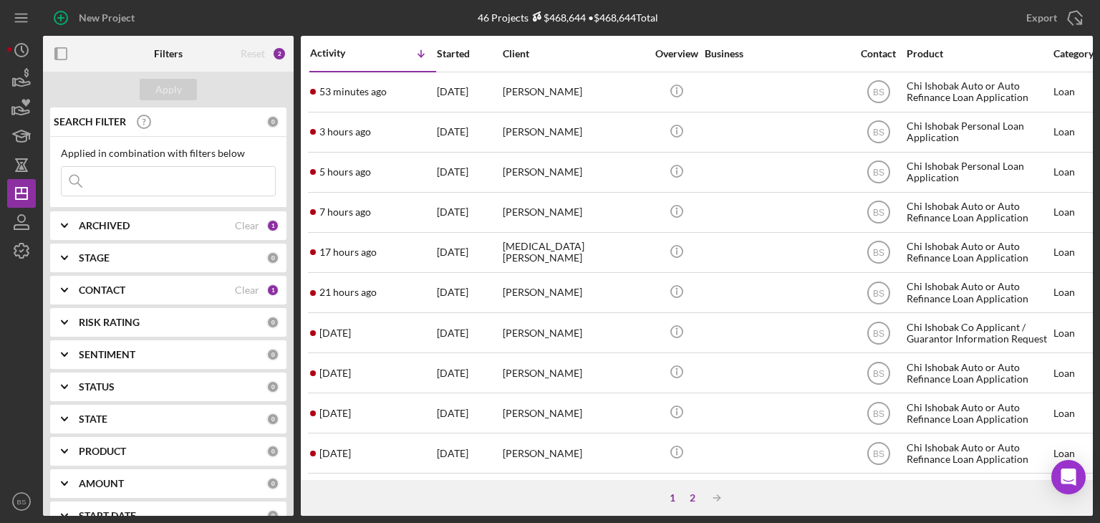
click at [690, 496] on div "2" at bounding box center [692, 497] width 20 height 11
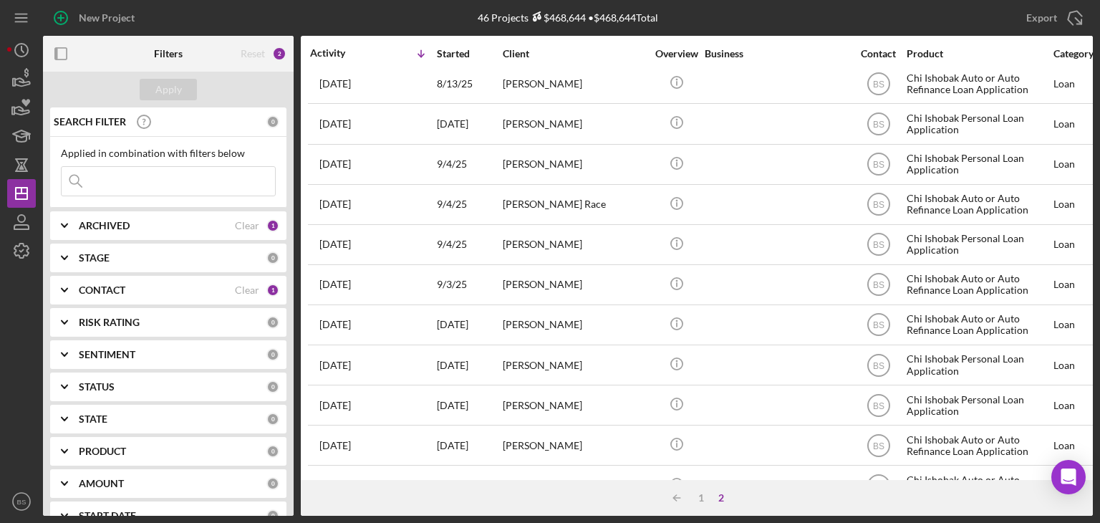
scroll to position [453, 0]
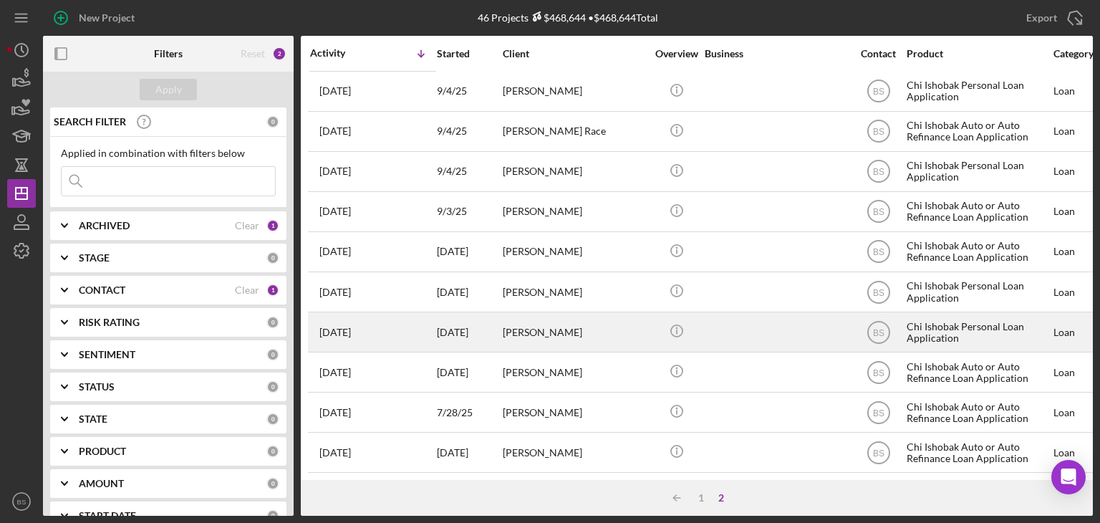
click at [548, 325] on div "[PERSON_NAME]" at bounding box center [574, 332] width 143 height 38
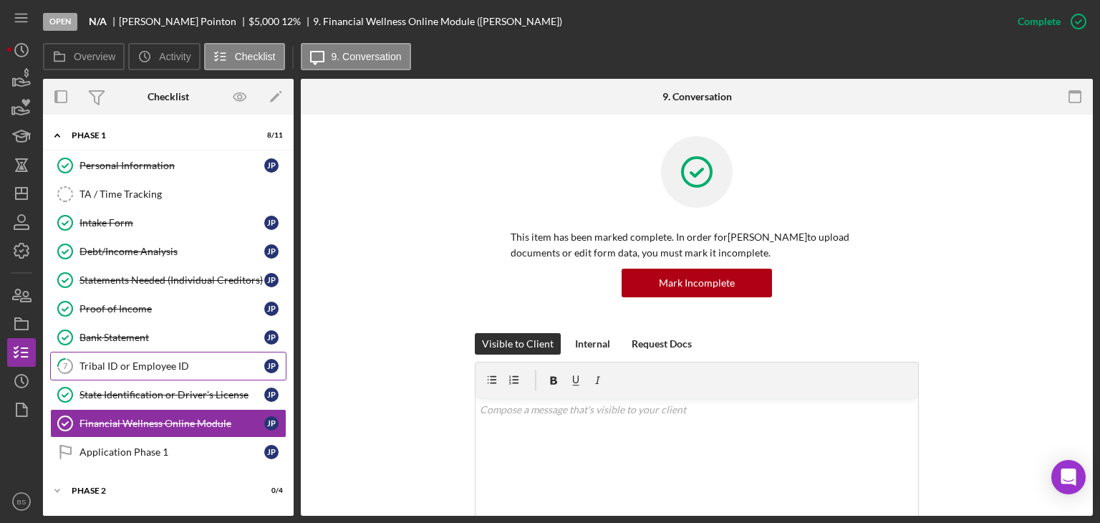
click at [179, 374] on link "7 Tribal ID or Employee ID J P" at bounding box center [168, 365] width 236 height 29
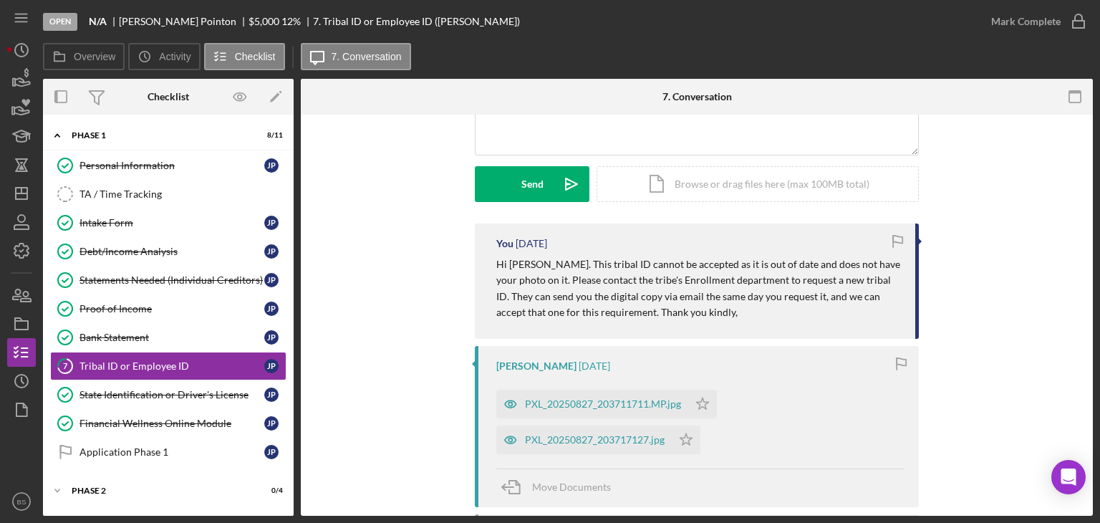
scroll to position [175, 0]
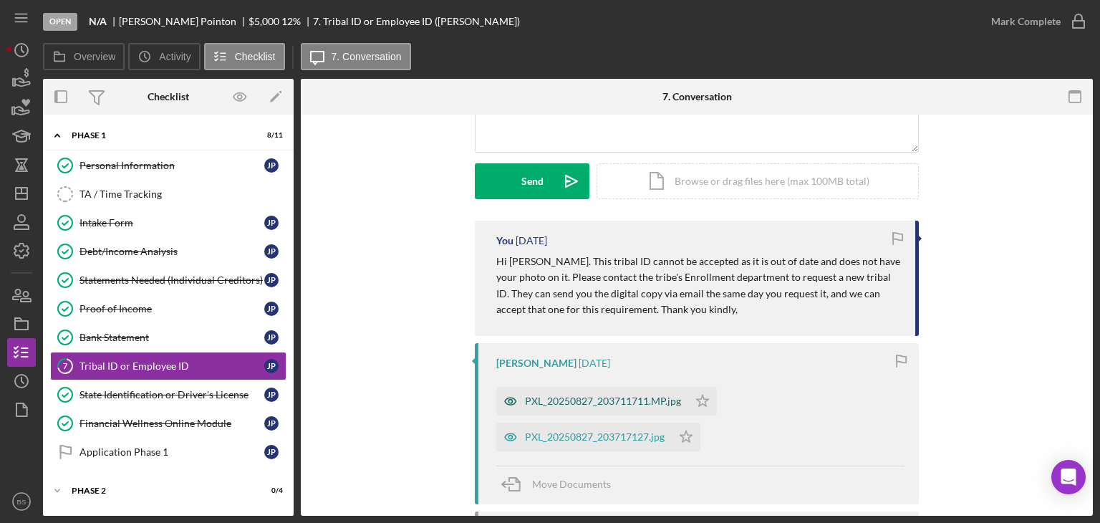
click at [638, 408] on div "PXL_20250827_203711711.MP.jpg" at bounding box center [592, 401] width 192 height 29
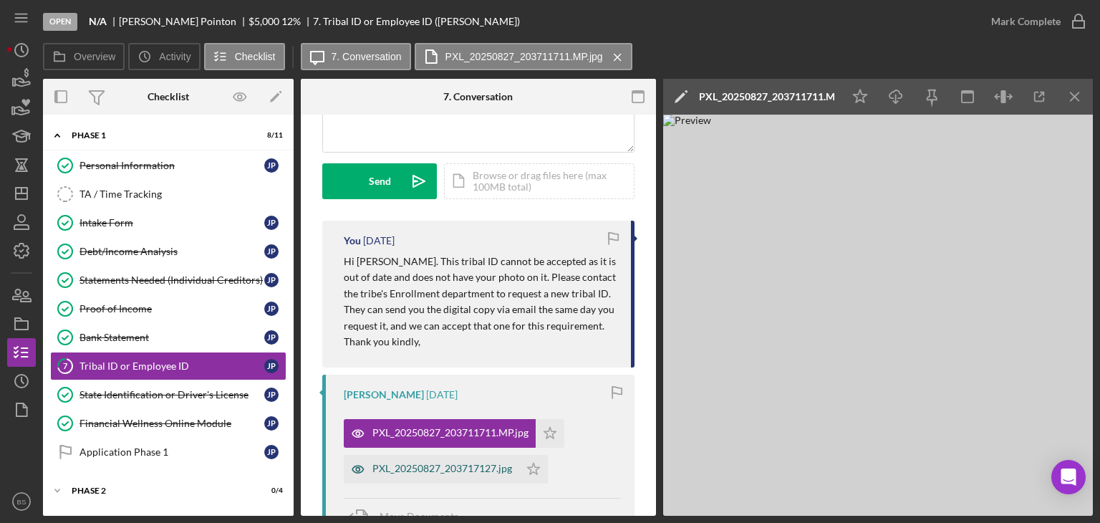
click at [482, 470] on div "PXL_20250827_203717127.jpg" at bounding box center [442, 467] width 140 height 11
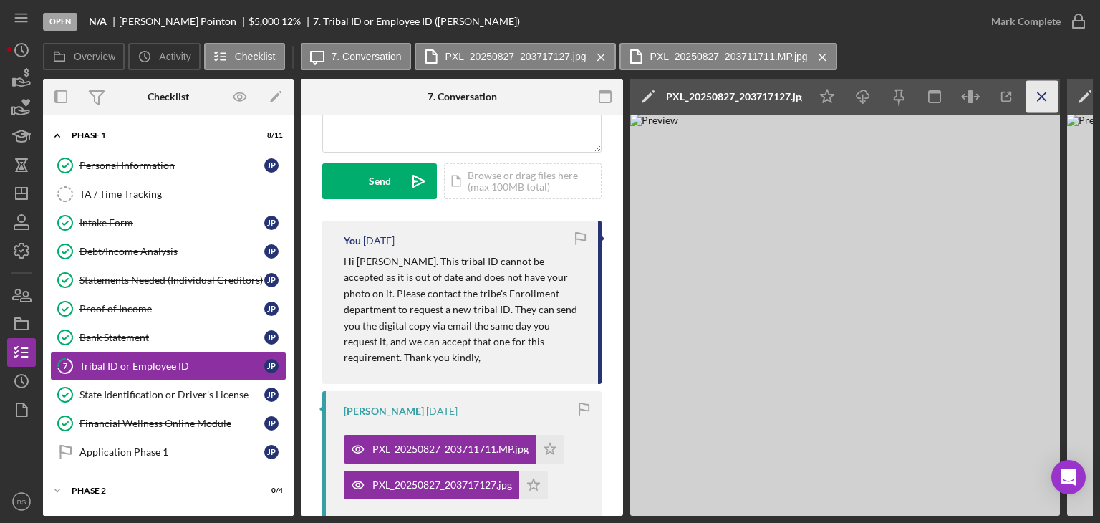
click at [1036, 87] on icon "Icon/Menu Close" at bounding box center [1042, 97] width 32 height 32
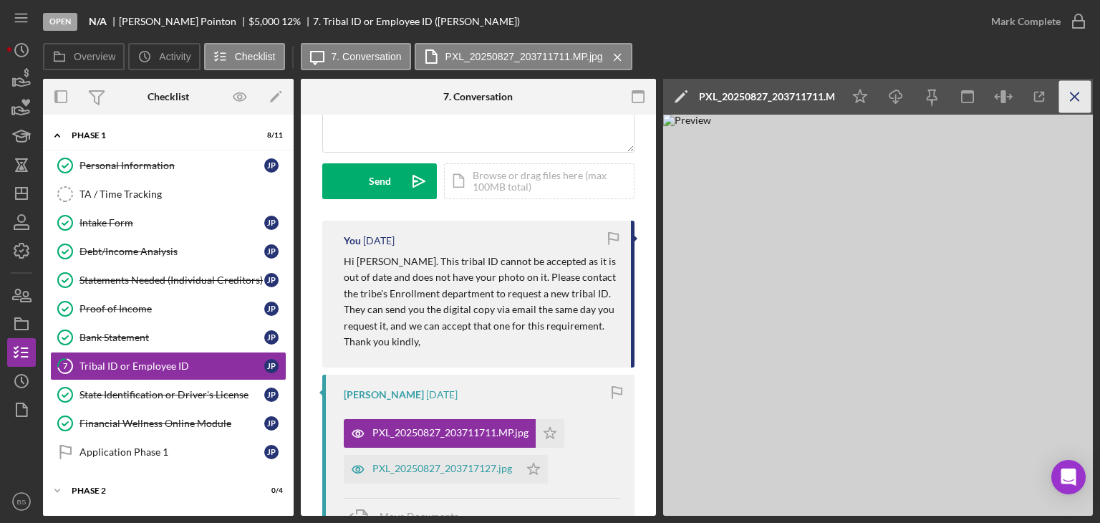
click at [1074, 98] on line "button" at bounding box center [1074, 96] width 8 height 8
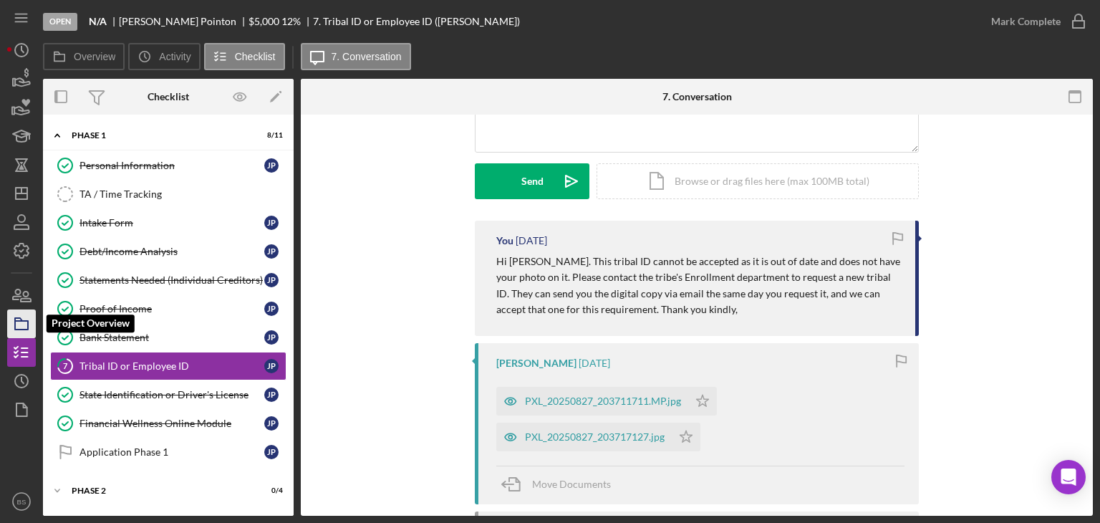
click at [12, 329] on icon "button" at bounding box center [22, 324] width 36 height 36
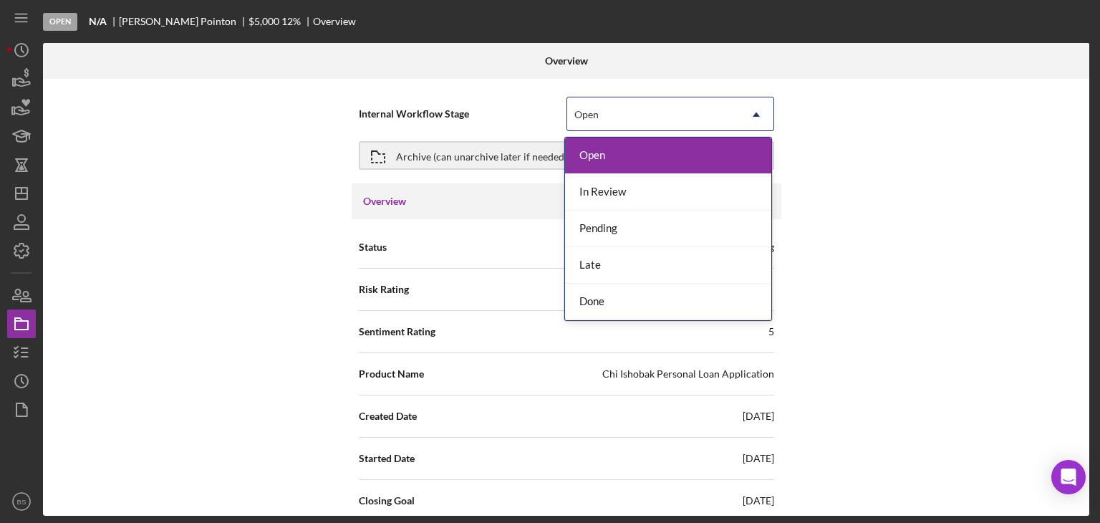
click at [601, 120] on div "Open" at bounding box center [653, 114] width 172 height 33
click at [611, 299] on div "Done" at bounding box center [668, 301] width 206 height 37
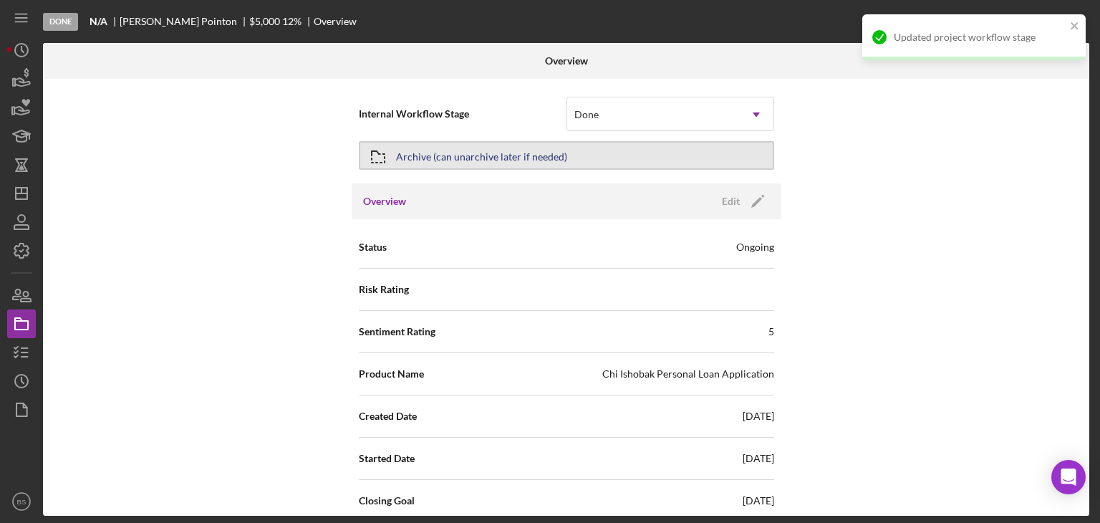
click at [561, 155] on button "Archive (can unarchive later if needed)" at bounding box center [566, 155] width 415 height 29
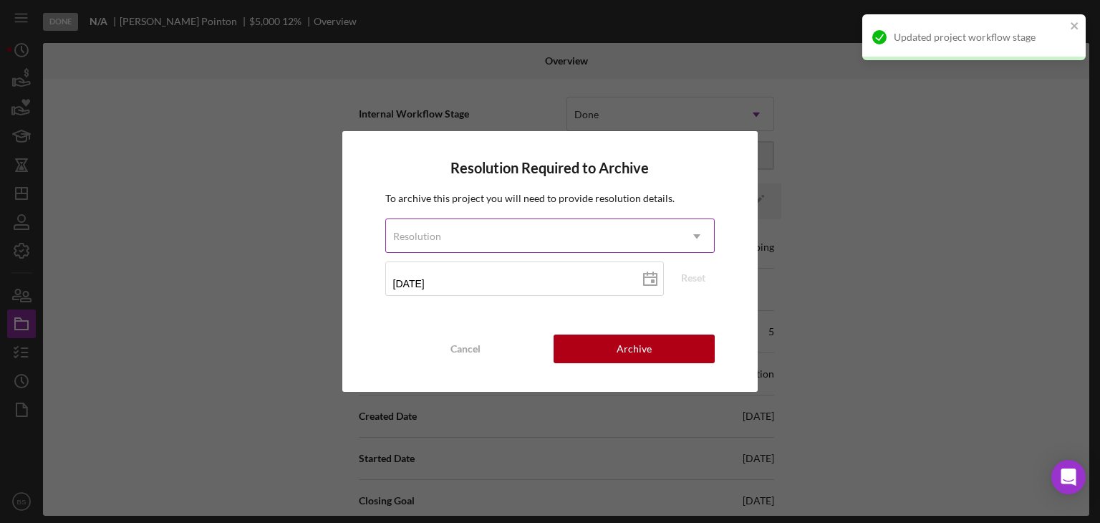
click at [561, 229] on div "Resolution" at bounding box center [533, 236] width 294 height 33
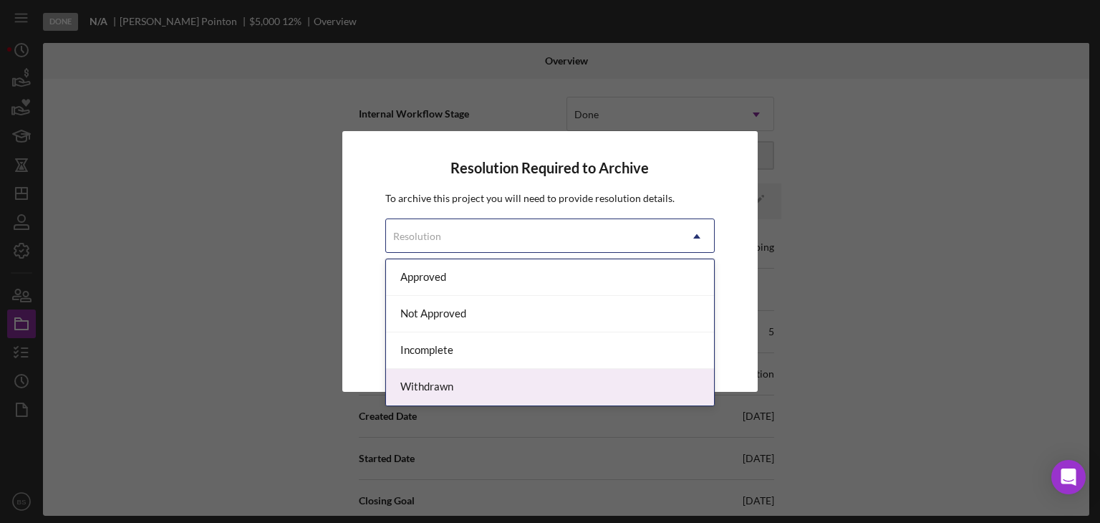
click at [545, 378] on div "Withdrawn" at bounding box center [550, 387] width 329 height 37
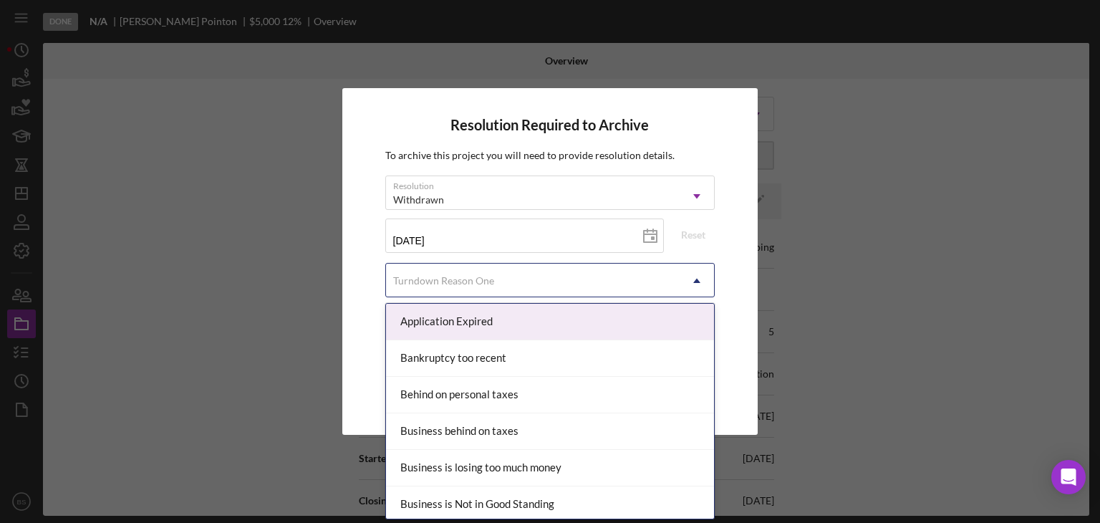
click at [525, 276] on div "Turndown Reason One" at bounding box center [533, 280] width 294 height 33
click at [525, 326] on div "Application Expired" at bounding box center [550, 322] width 329 height 37
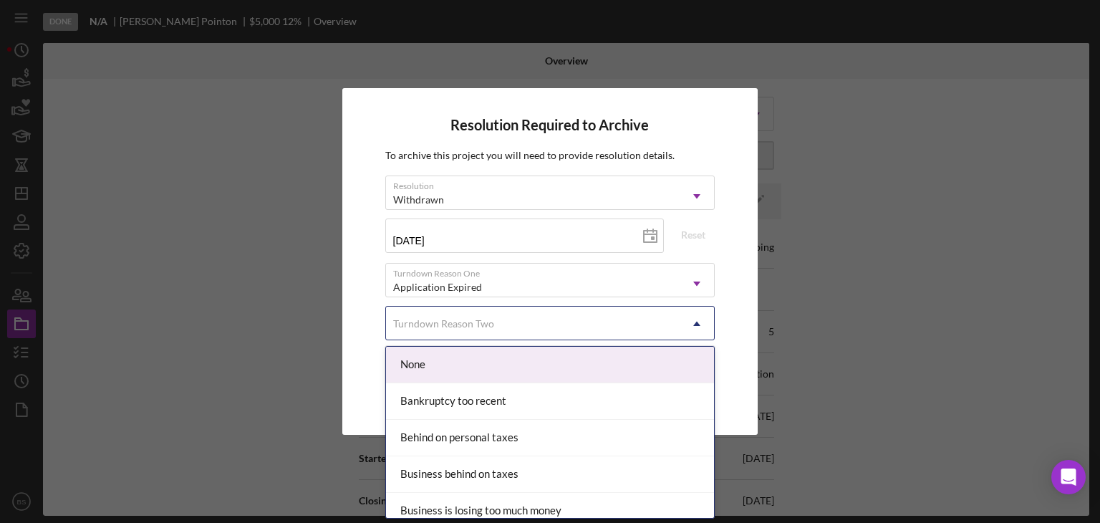
click at [525, 326] on div "Turndown Reason Two" at bounding box center [533, 323] width 294 height 33
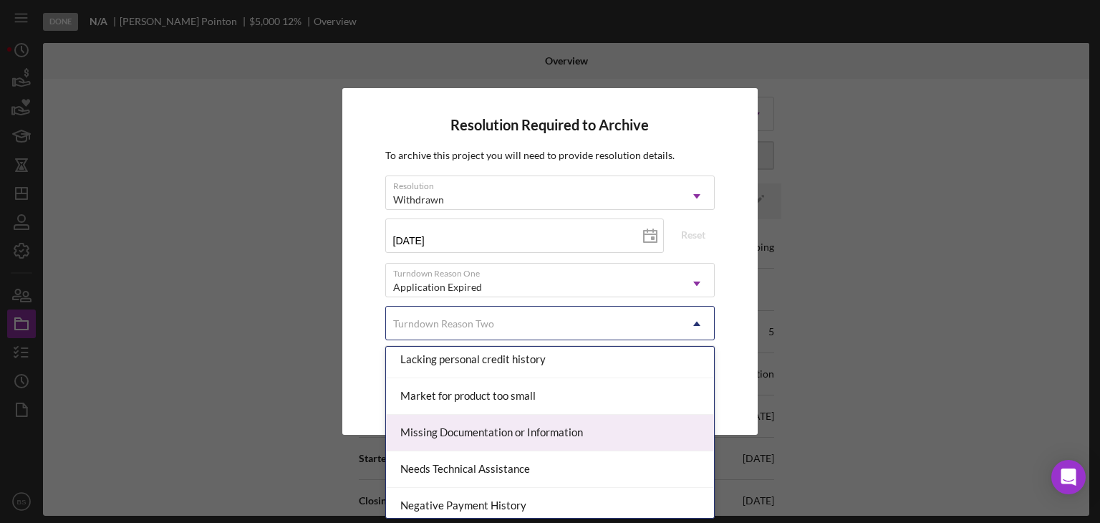
scroll to position [918, 0]
click at [520, 436] on div "Missing Documentation or Information" at bounding box center [550, 432] width 329 height 37
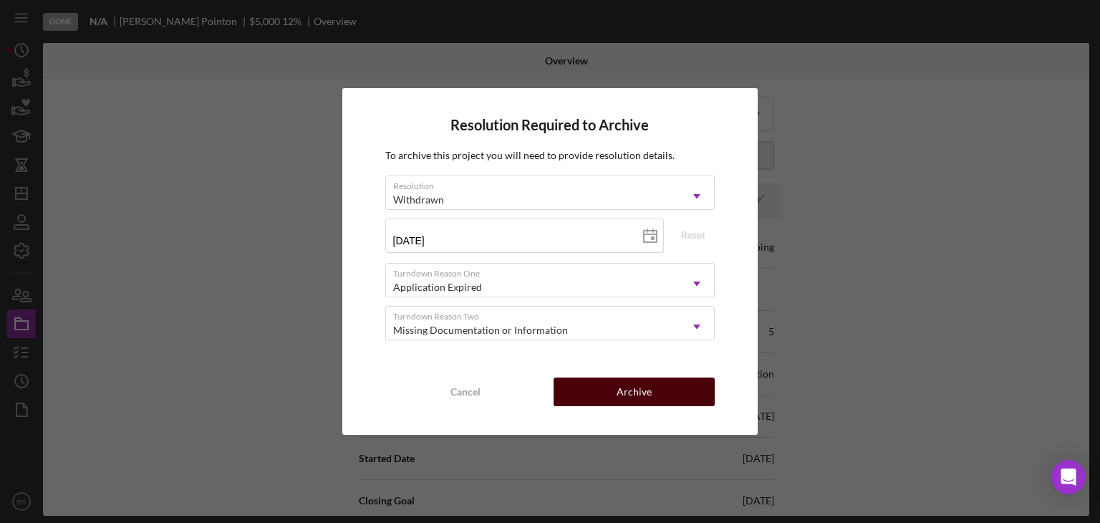
click at [584, 387] on button "Archive" at bounding box center [633, 391] width 161 height 29
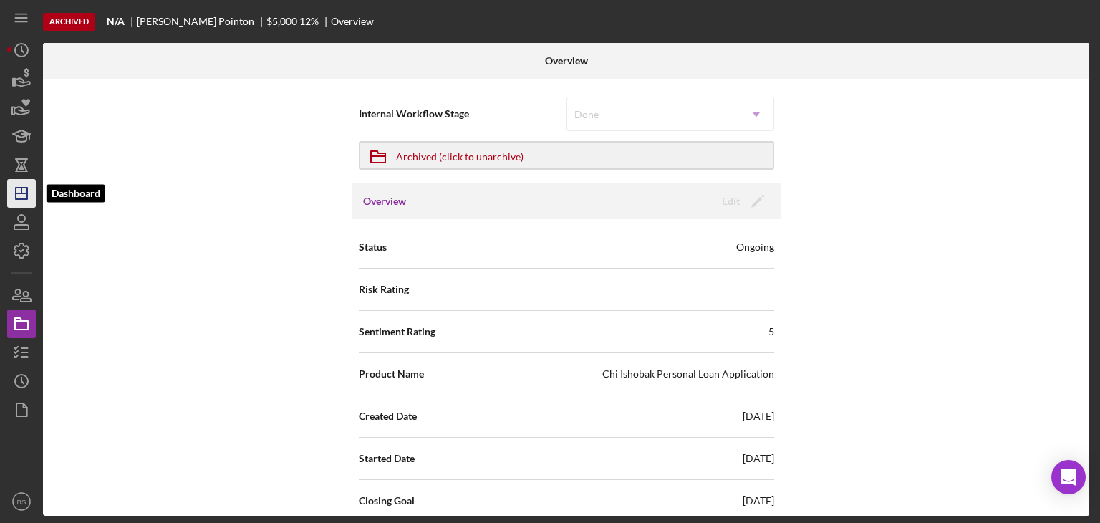
click at [23, 190] on icon "Icon/Dashboard" at bounding box center [22, 193] width 36 height 36
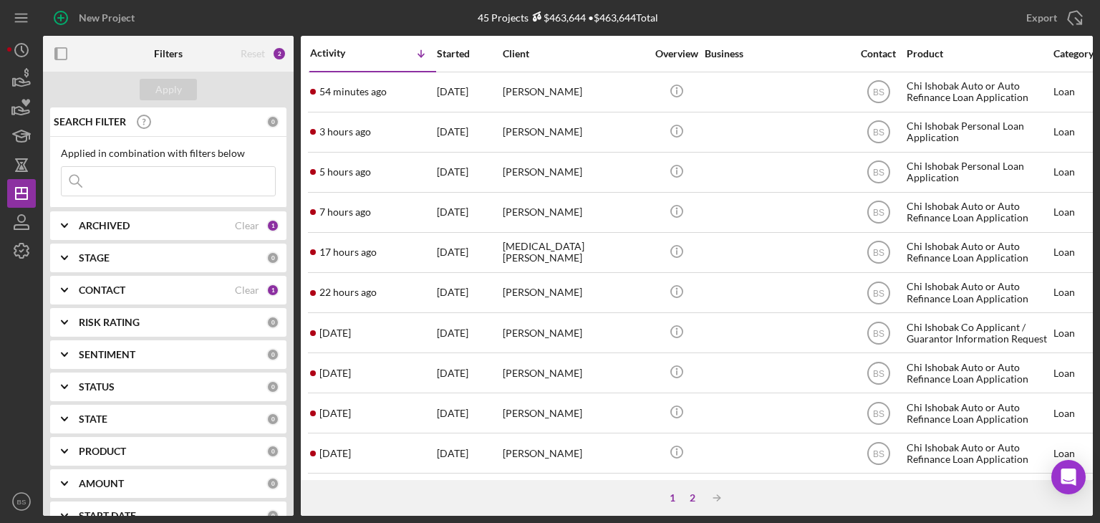
click at [694, 496] on div "2" at bounding box center [692, 497] width 20 height 11
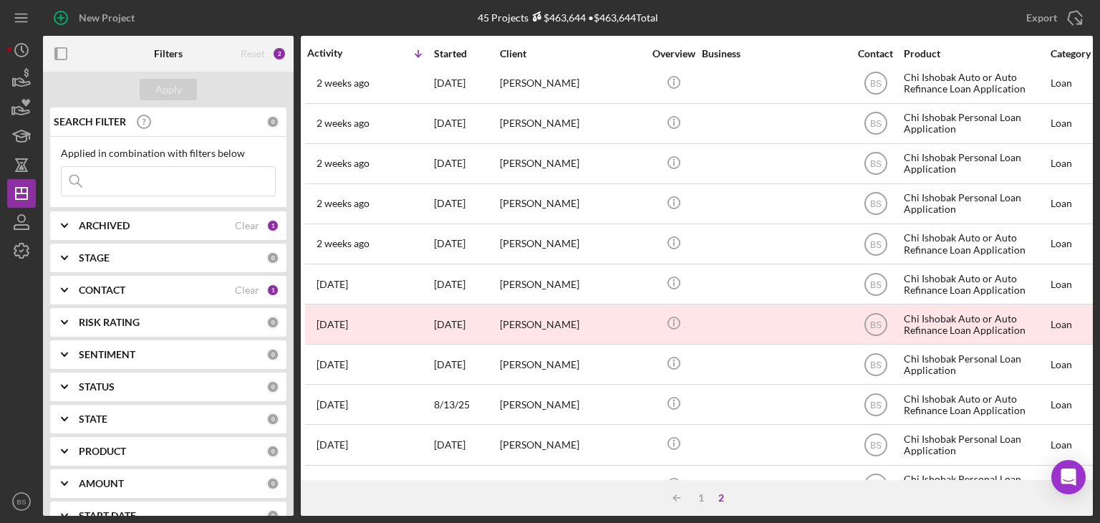
scroll to position [0, 3]
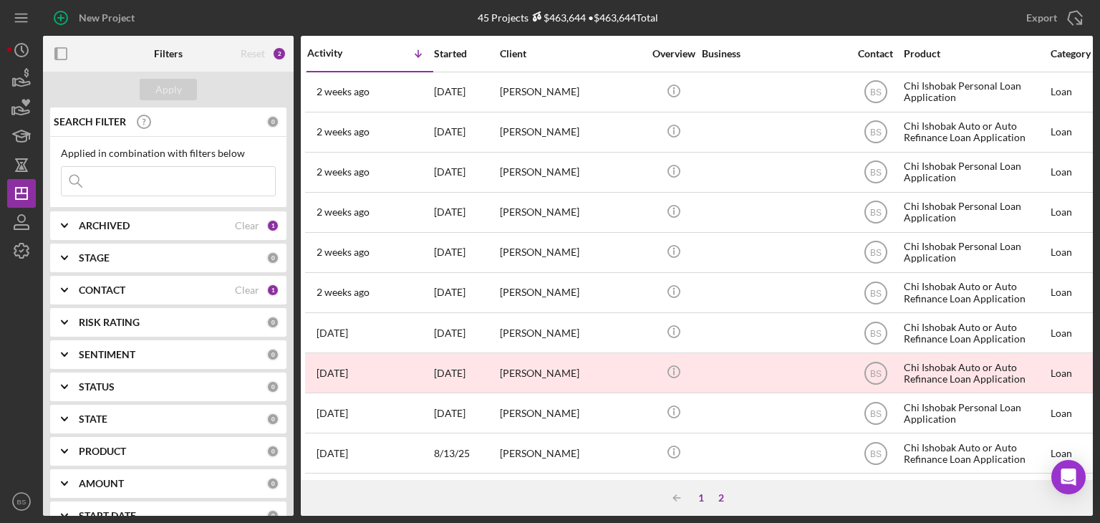
click at [702, 501] on div "1" at bounding box center [701, 497] width 20 height 11
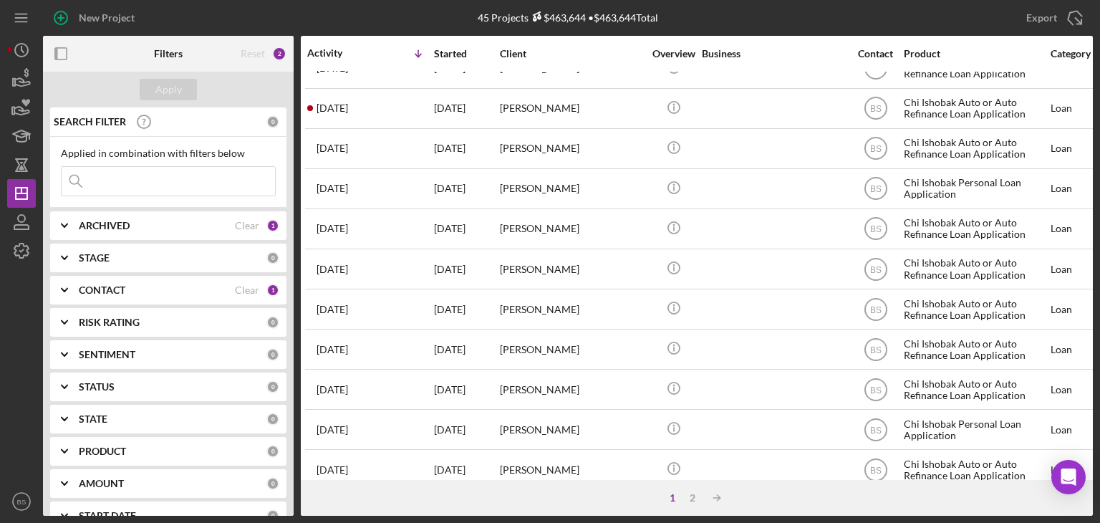
scroll to position [614, 3]
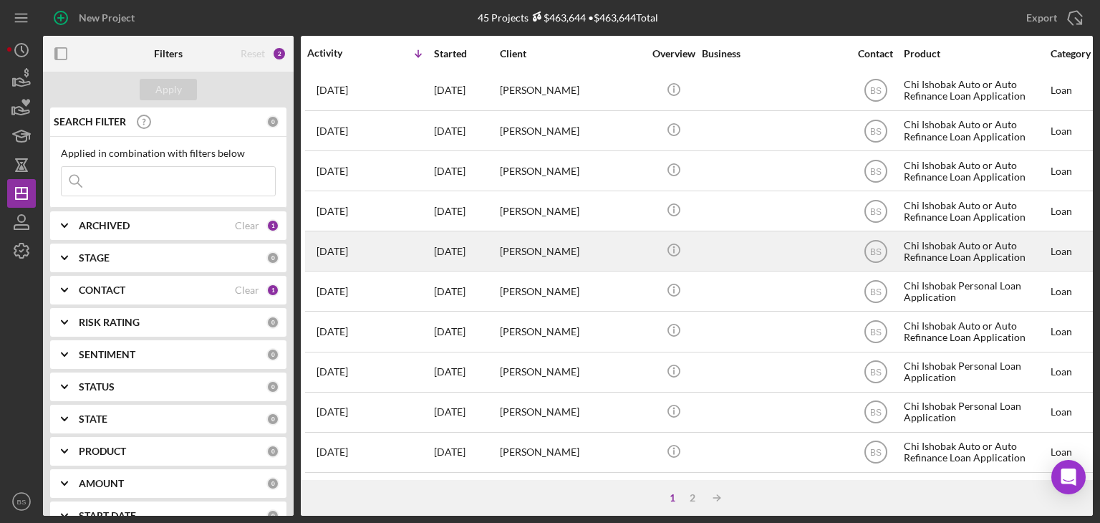
click at [533, 244] on div "[PERSON_NAME]" at bounding box center [571, 251] width 143 height 38
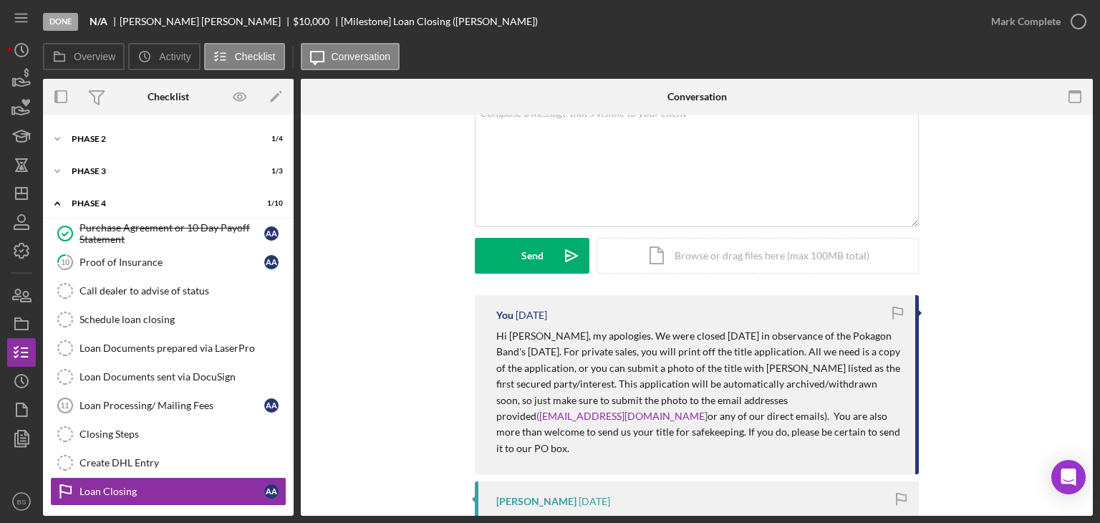
scroll to position [100, 0]
click at [18, 195] on icon "Icon/Dashboard" at bounding box center [22, 193] width 36 height 36
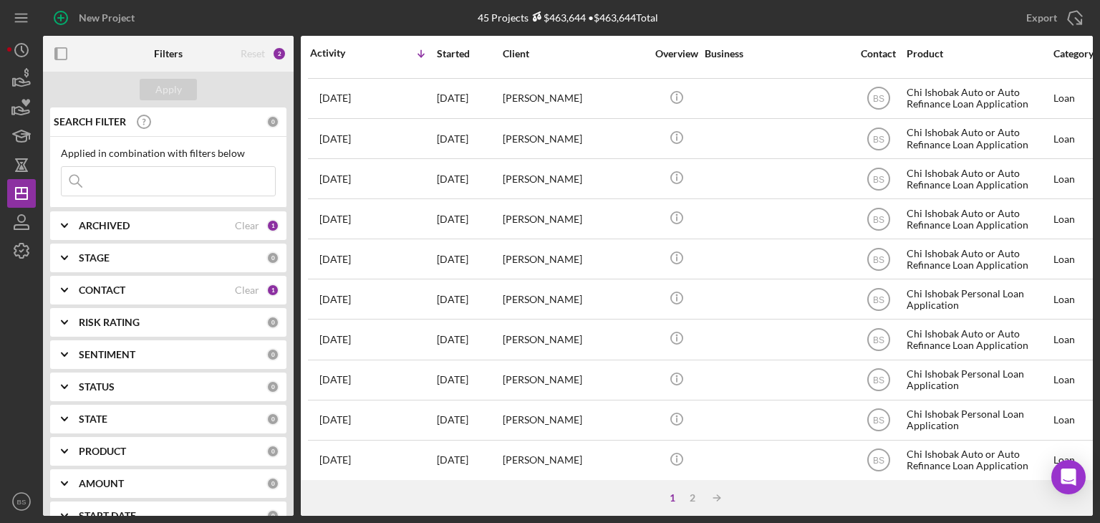
scroll to position [614, 0]
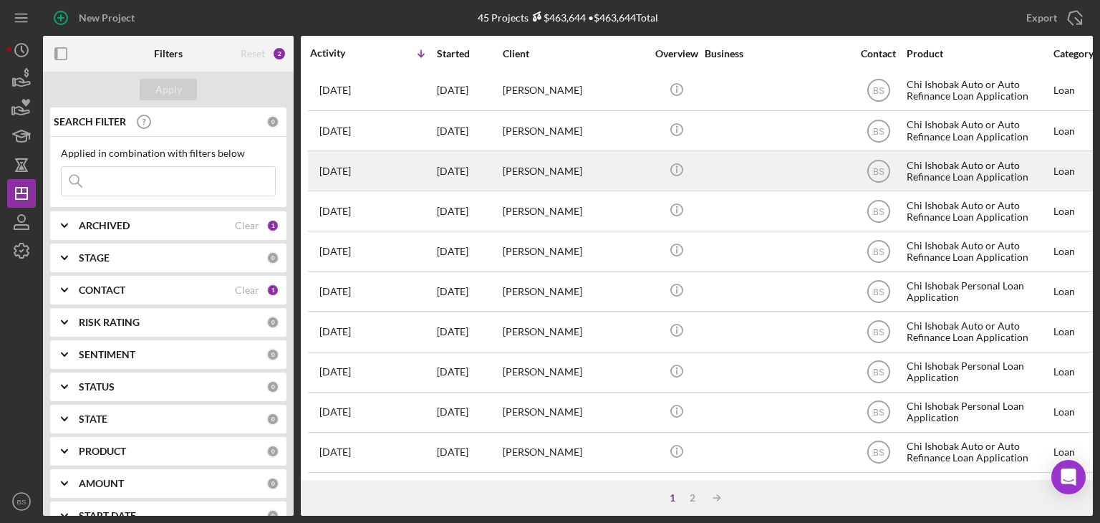
click at [568, 170] on div "[PERSON_NAME]" at bounding box center [574, 171] width 143 height 38
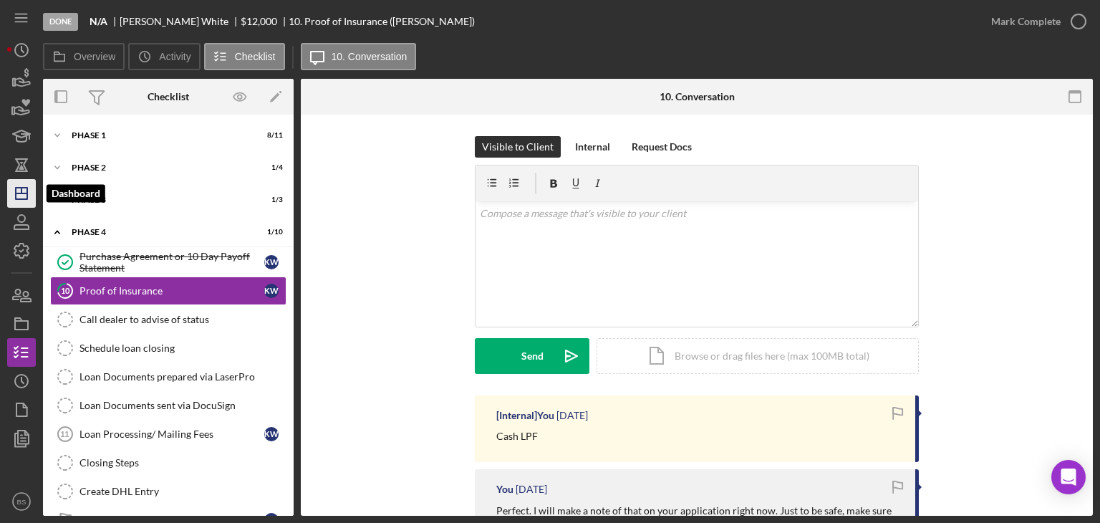
click at [24, 193] on line "button" at bounding box center [21, 193] width 11 height 0
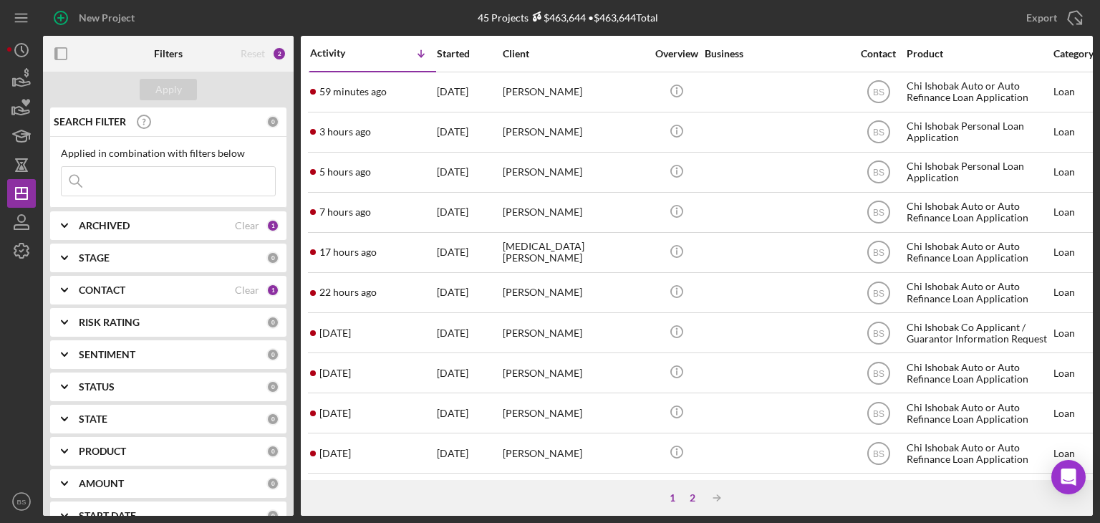
click at [687, 497] on div "2" at bounding box center [692, 497] width 20 height 11
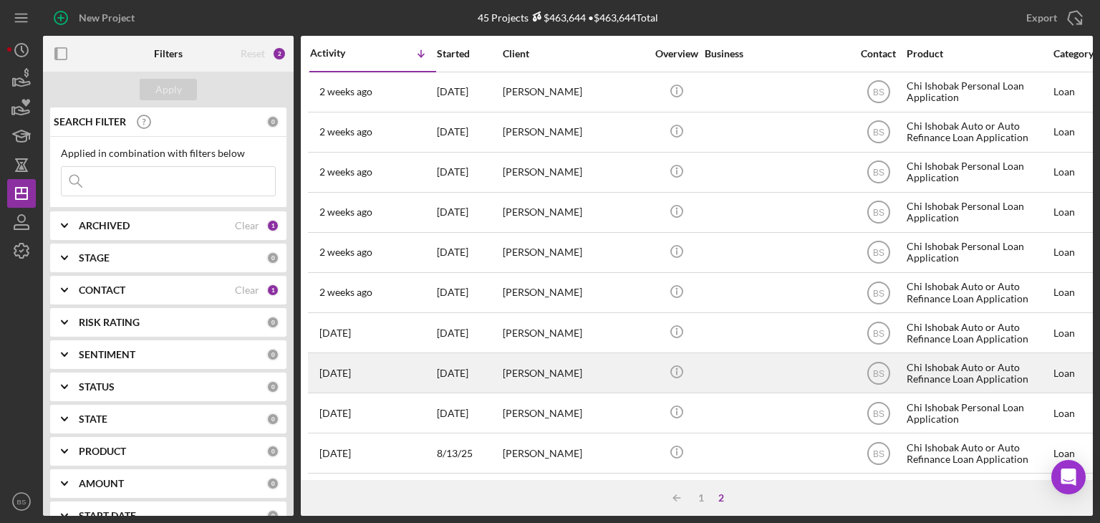
click at [568, 374] on div "[PERSON_NAME]" at bounding box center [574, 373] width 143 height 38
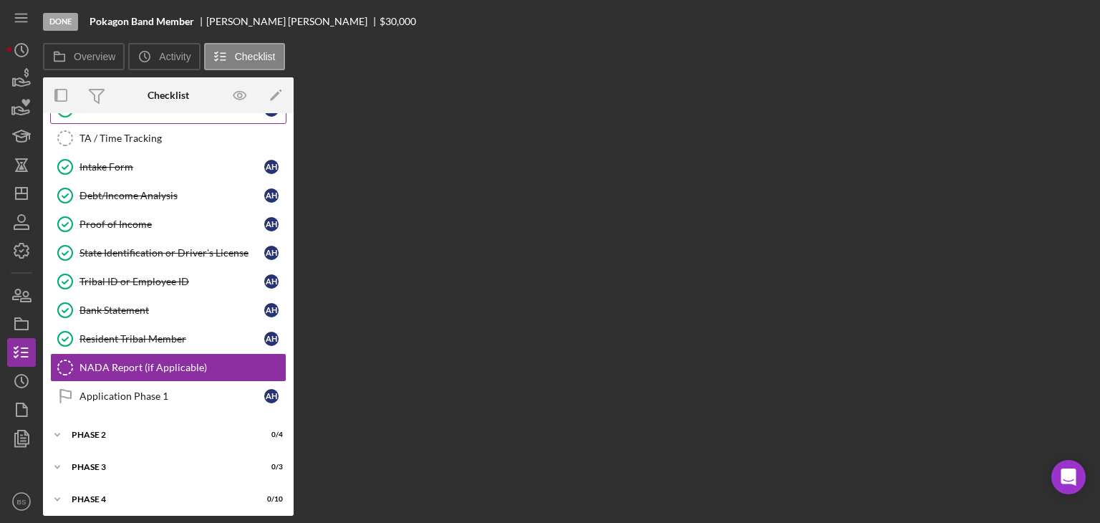
scroll to position [57, 0]
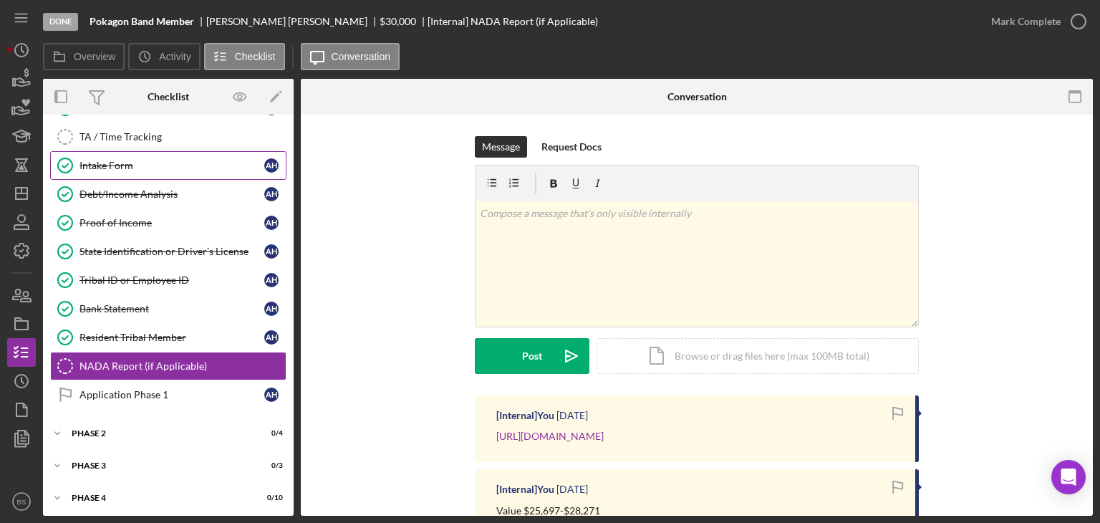
click at [169, 170] on link "Intake Form Intake Form A H" at bounding box center [168, 165] width 236 height 29
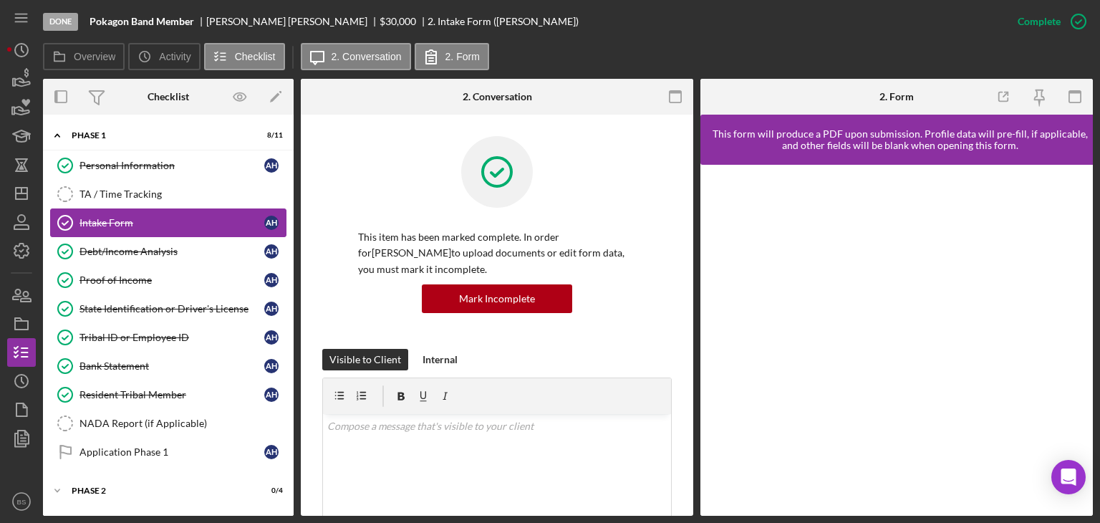
click at [169, 170] on link "Personal Information Personal Information A H" at bounding box center [168, 165] width 236 height 29
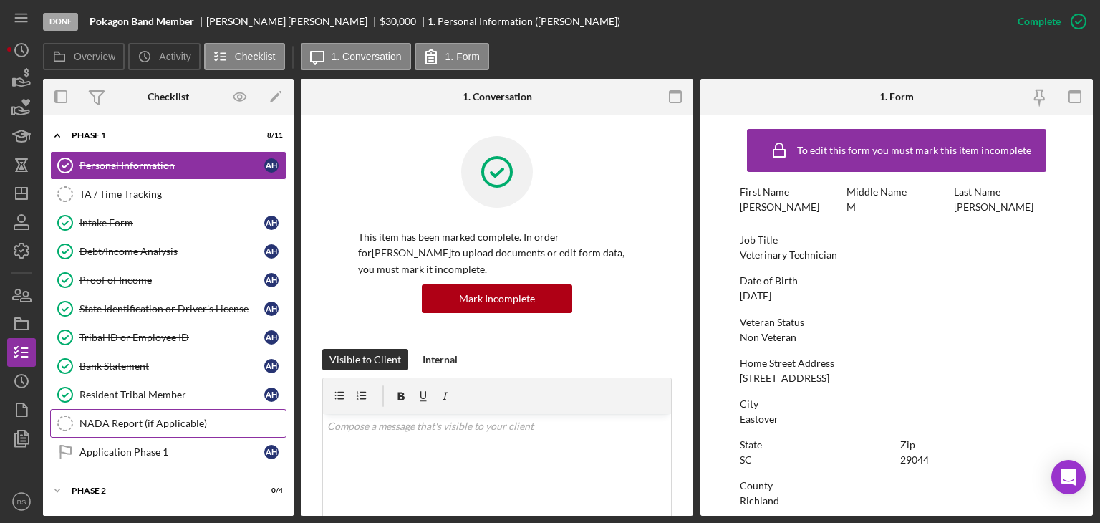
click at [164, 417] on div "NADA Report (if Applicable)" at bounding box center [182, 422] width 206 height 11
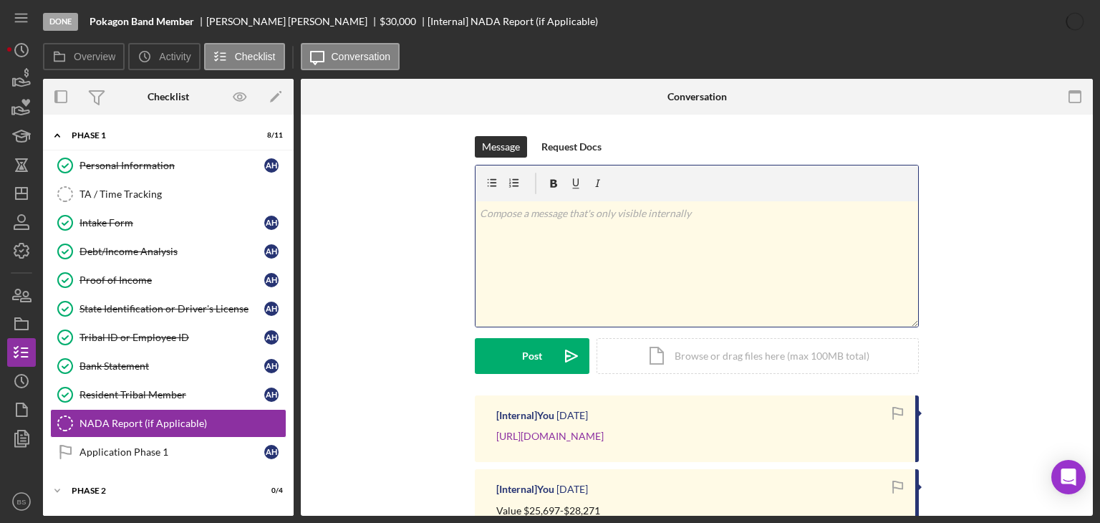
click at [558, 268] on div "v Color teal Color pink Remove color Add row above Add row below Add column bef…" at bounding box center [696, 263] width 442 height 125
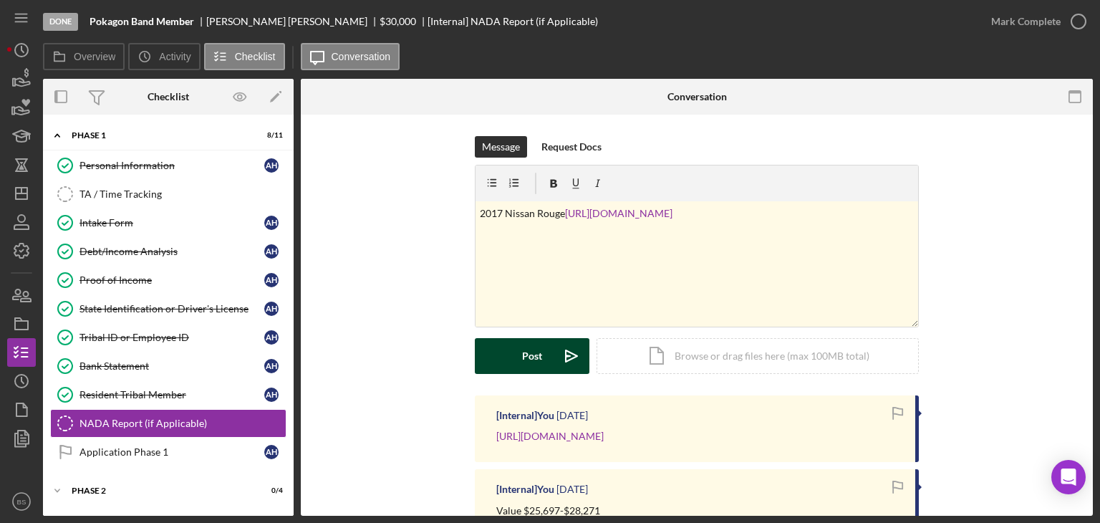
click at [543, 344] on button "Post Icon/icon-invite-send" at bounding box center [532, 356] width 115 height 36
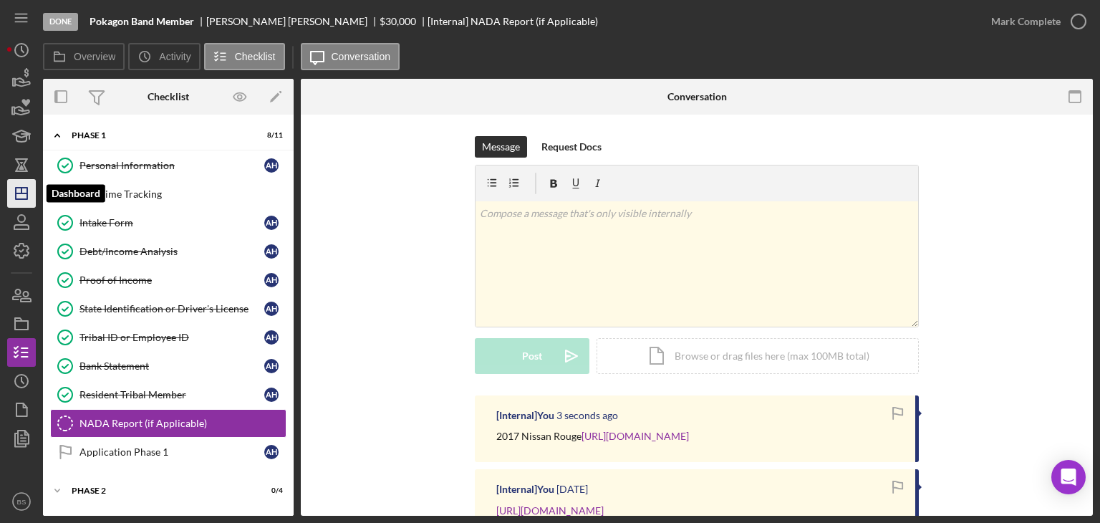
click at [20, 190] on icon "Icon/Dashboard" at bounding box center [22, 193] width 36 height 36
